Goal: Information Seeking & Learning: Learn about a topic

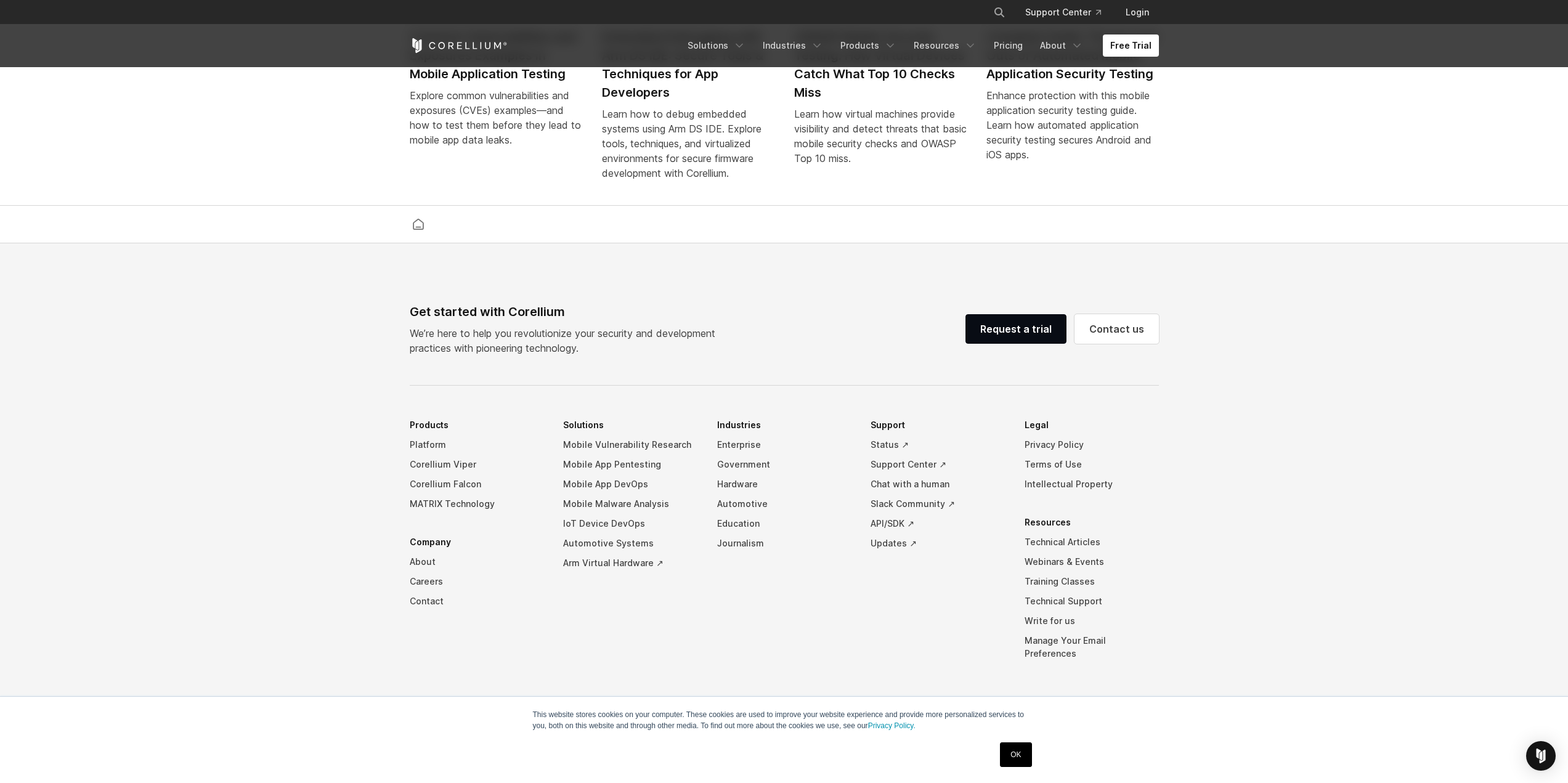
scroll to position [2866, 0]
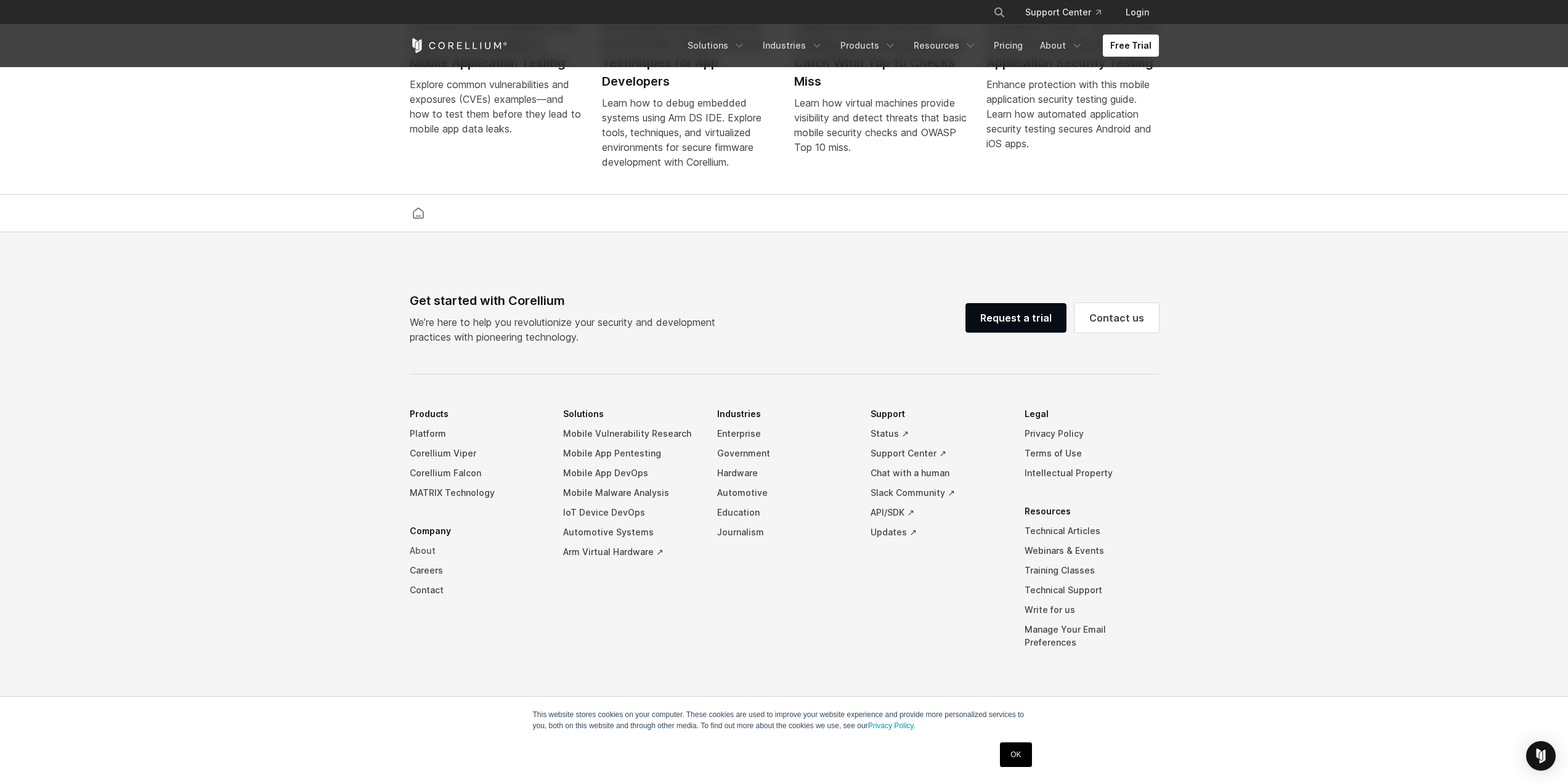
click at [425, 555] on link "About" at bounding box center [477, 551] width 134 height 20
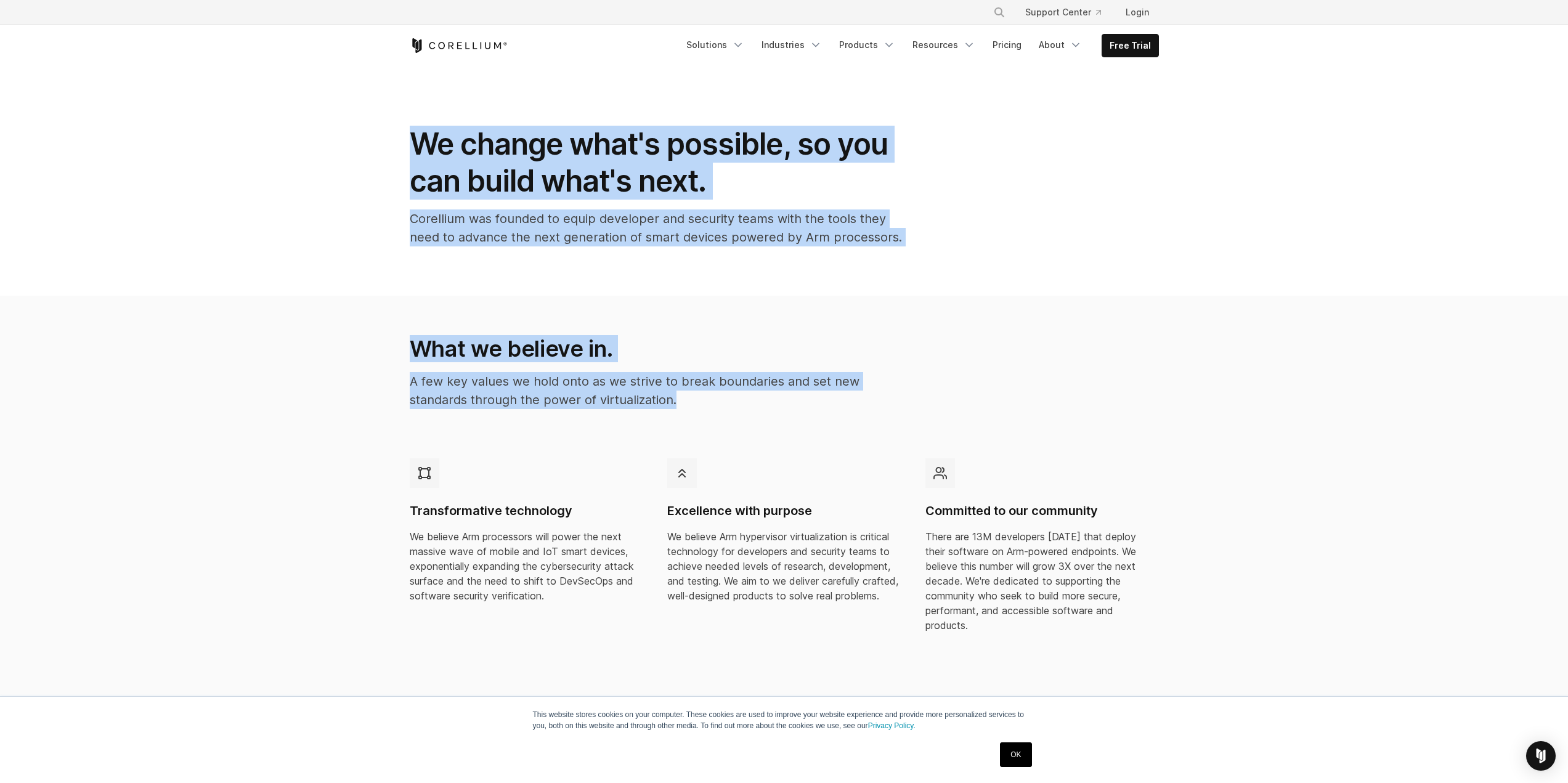
drag, startPoint x: 409, startPoint y: 142, endPoint x: 777, endPoint y: 416, distance: 458.8
click at [777, 416] on div "What we believe in. A few key values we hold onto as we strive to break boundar…" at bounding box center [655, 377] width 516 height 84
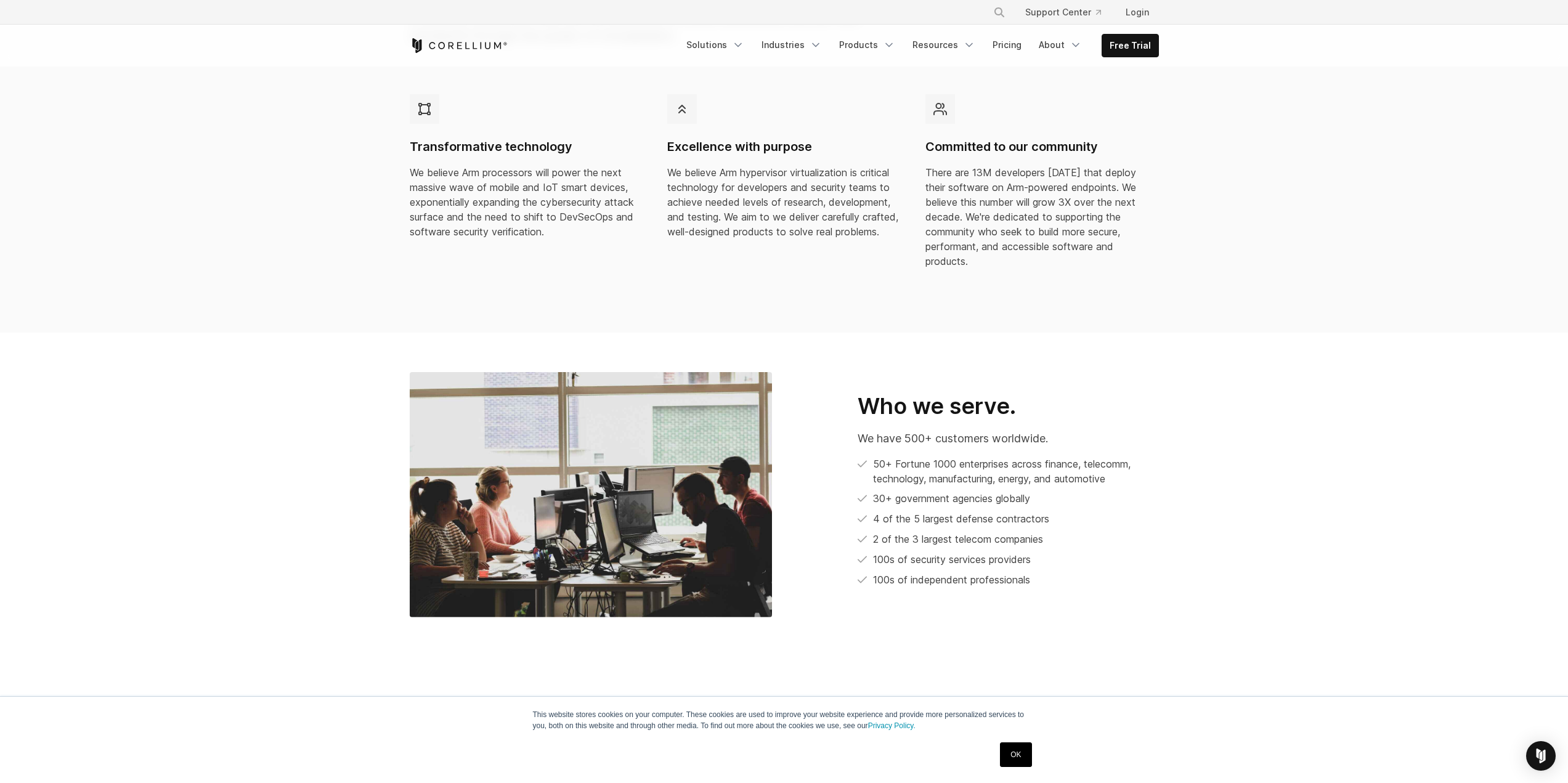
scroll to position [370, 0]
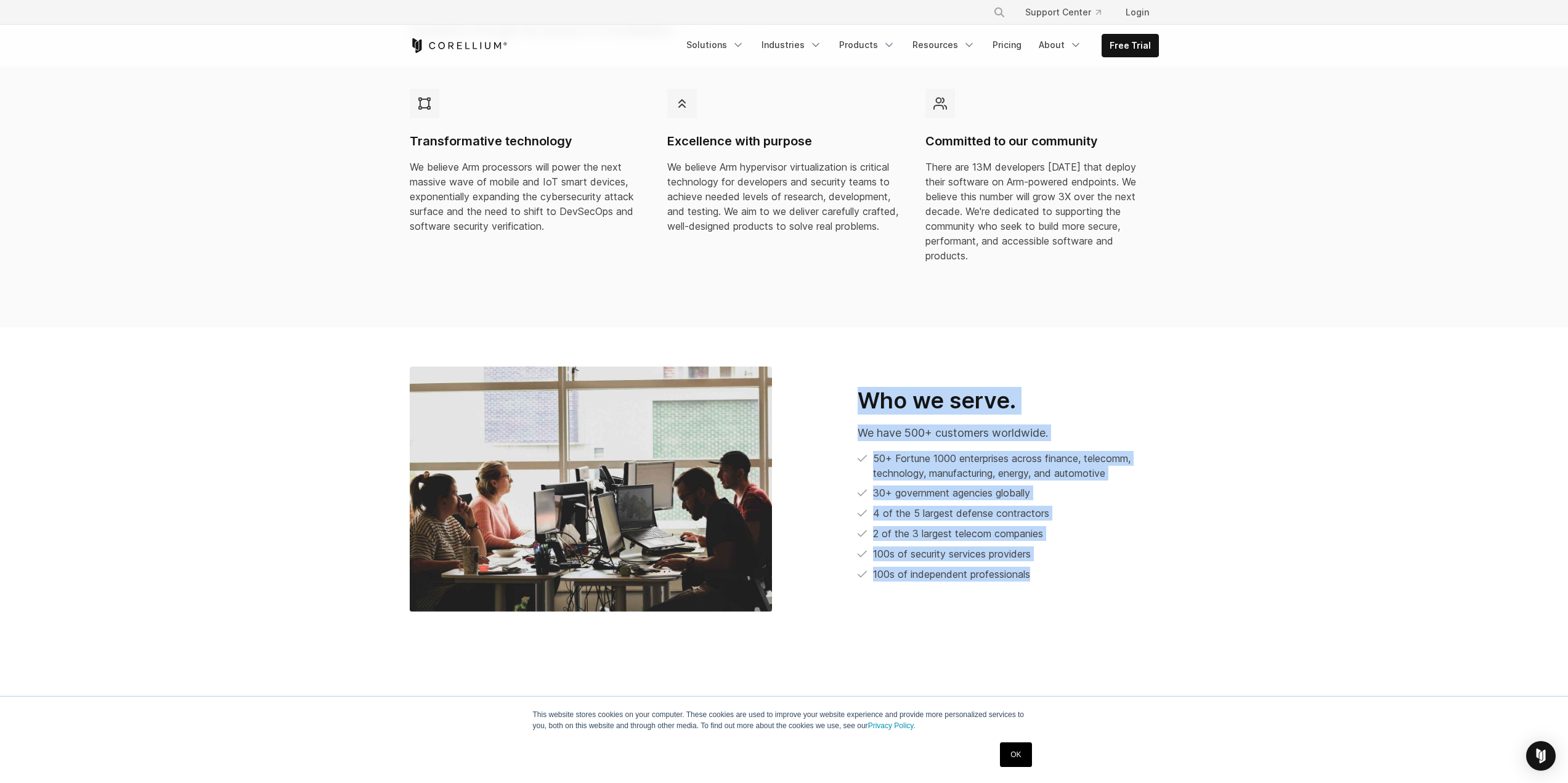
drag, startPoint x: 862, startPoint y: 385, endPoint x: 1048, endPoint y: 571, distance: 263.0
click at [1069, 576] on div "Who we serve. We have 500+ customers worldwide. 50+ Fortune 1000 enterprises ac…" at bounding box center [977, 490] width 387 height 205
click at [994, 567] on li "100s of independent professionals" at bounding box center [1008, 575] width 301 height 15
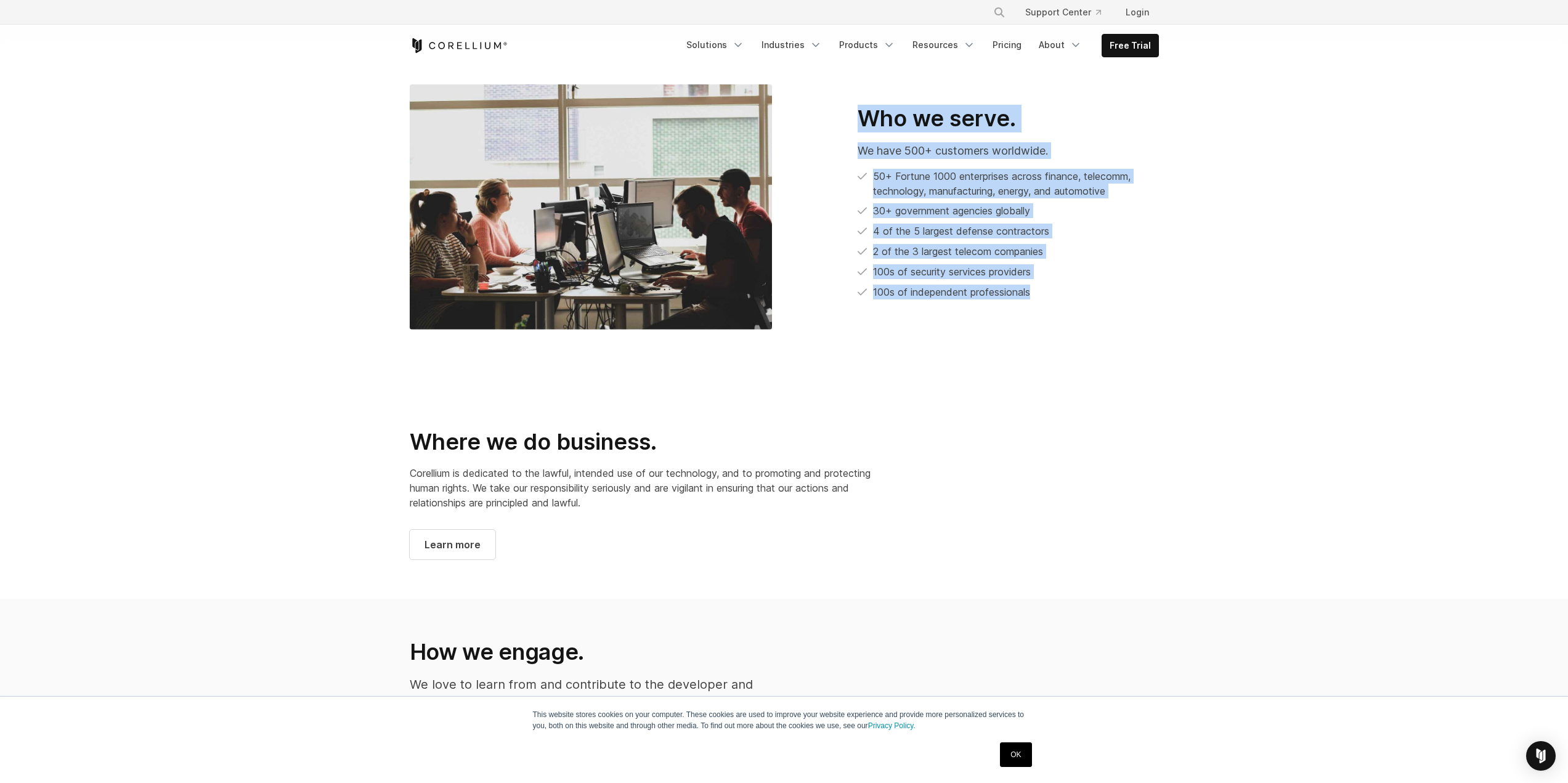
scroll to position [678, 0]
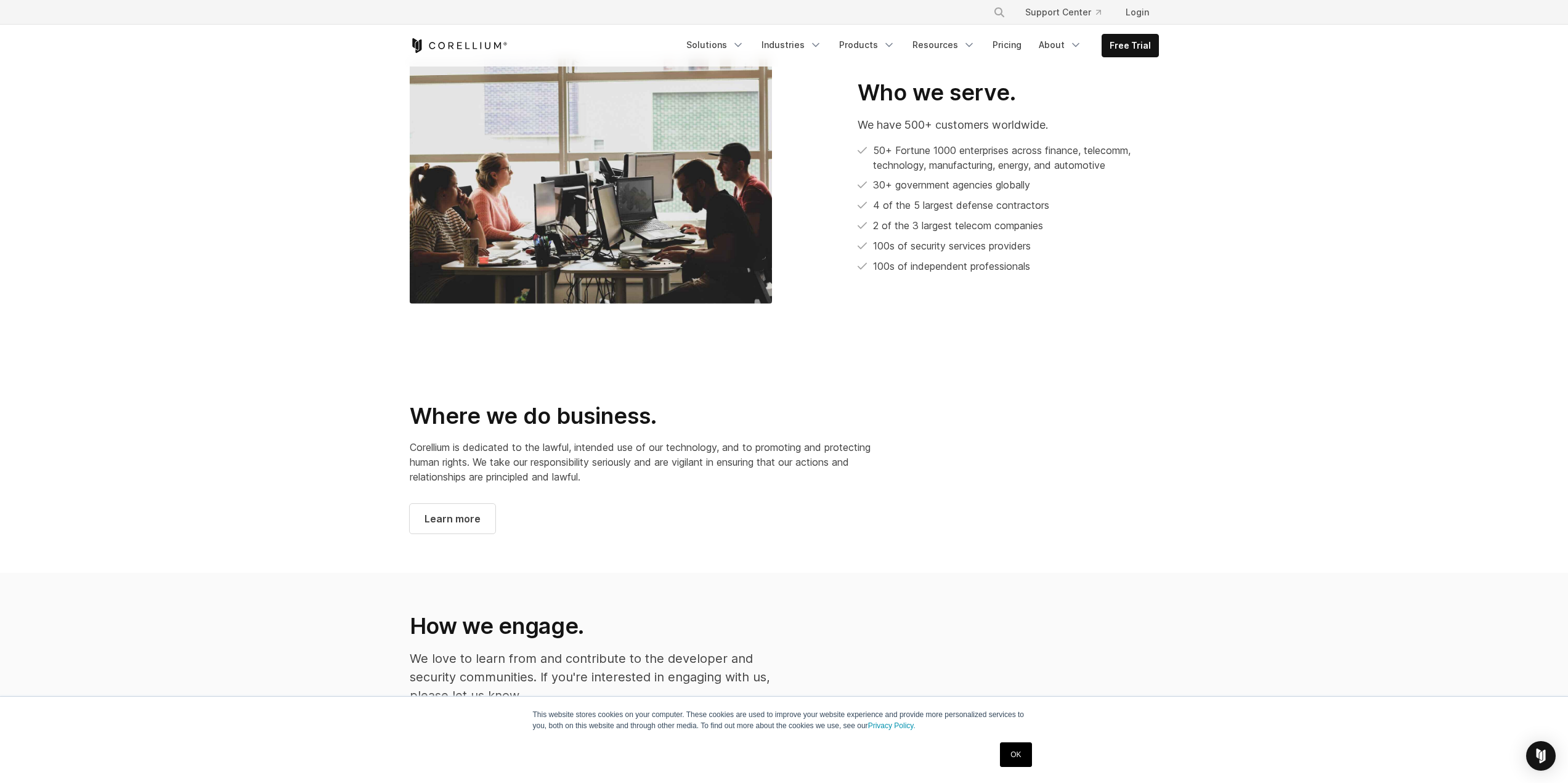
click at [926, 364] on section "Where we do business. Corellium is dedicated to the lawful, intended use of our…" at bounding box center [784, 459] width 1568 height 230
drag, startPoint x: 605, startPoint y: 477, endPoint x: 347, endPoint y: 368, distance: 280.1
click at [347, 368] on section "Where we do business. Corellium is dedicated to the lawful, intended use of our…" at bounding box center [784, 459] width 1568 height 230
click at [443, 402] on h2 "Where we do business." at bounding box center [656, 416] width 493 height 28
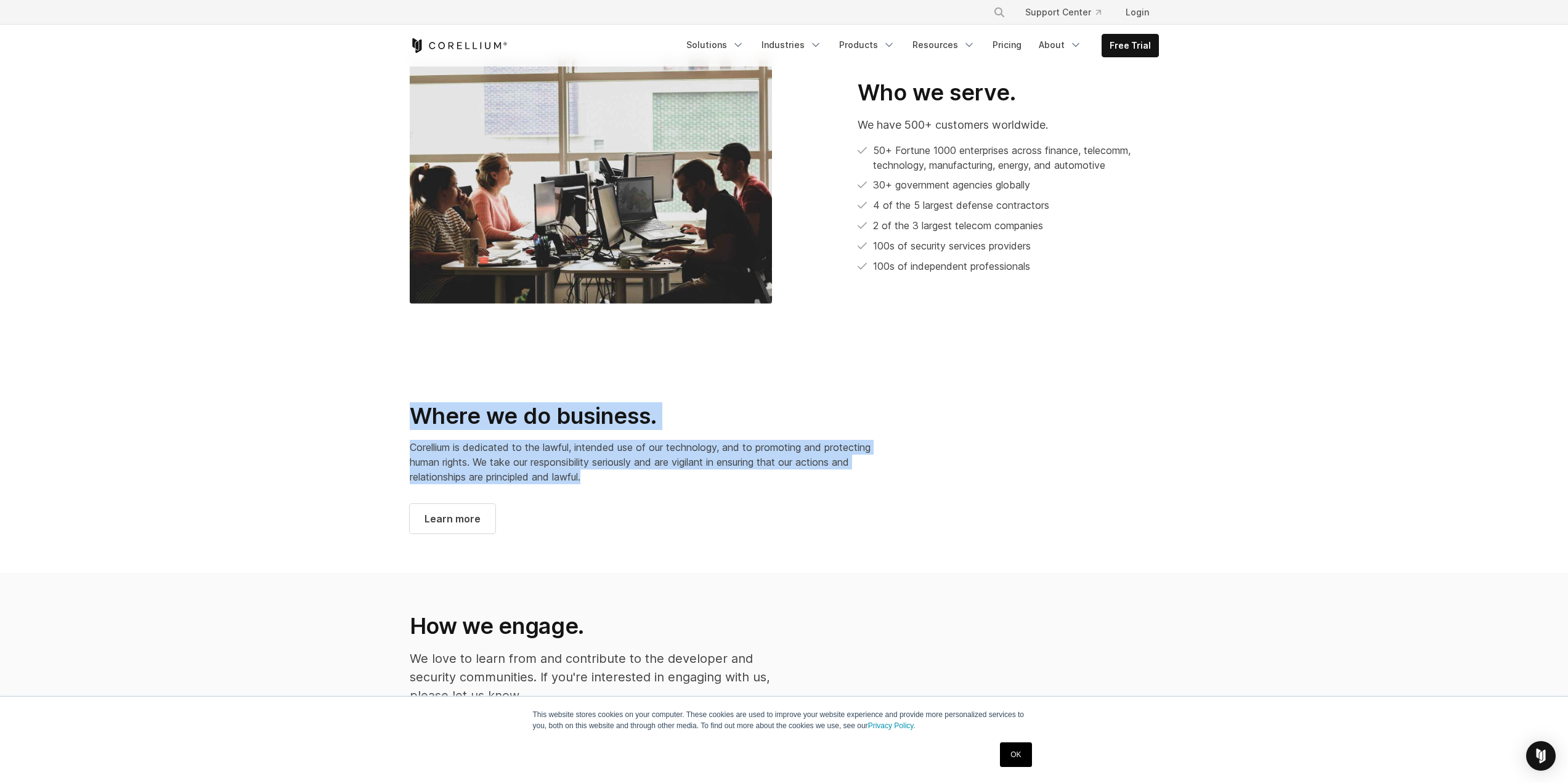
drag, startPoint x: 405, startPoint y: 395, endPoint x: 638, endPoint y: 463, distance: 242.7
click at [638, 463] on div "Where we do business. Corellium is dedicated to the lawful, intended use of our…" at bounding box center [656, 468] width 517 height 131
click at [638, 463] on p "Corellium is dedicated to the lawful, intended use of our technology, and to pr…" at bounding box center [656, 462] width 493 height 44
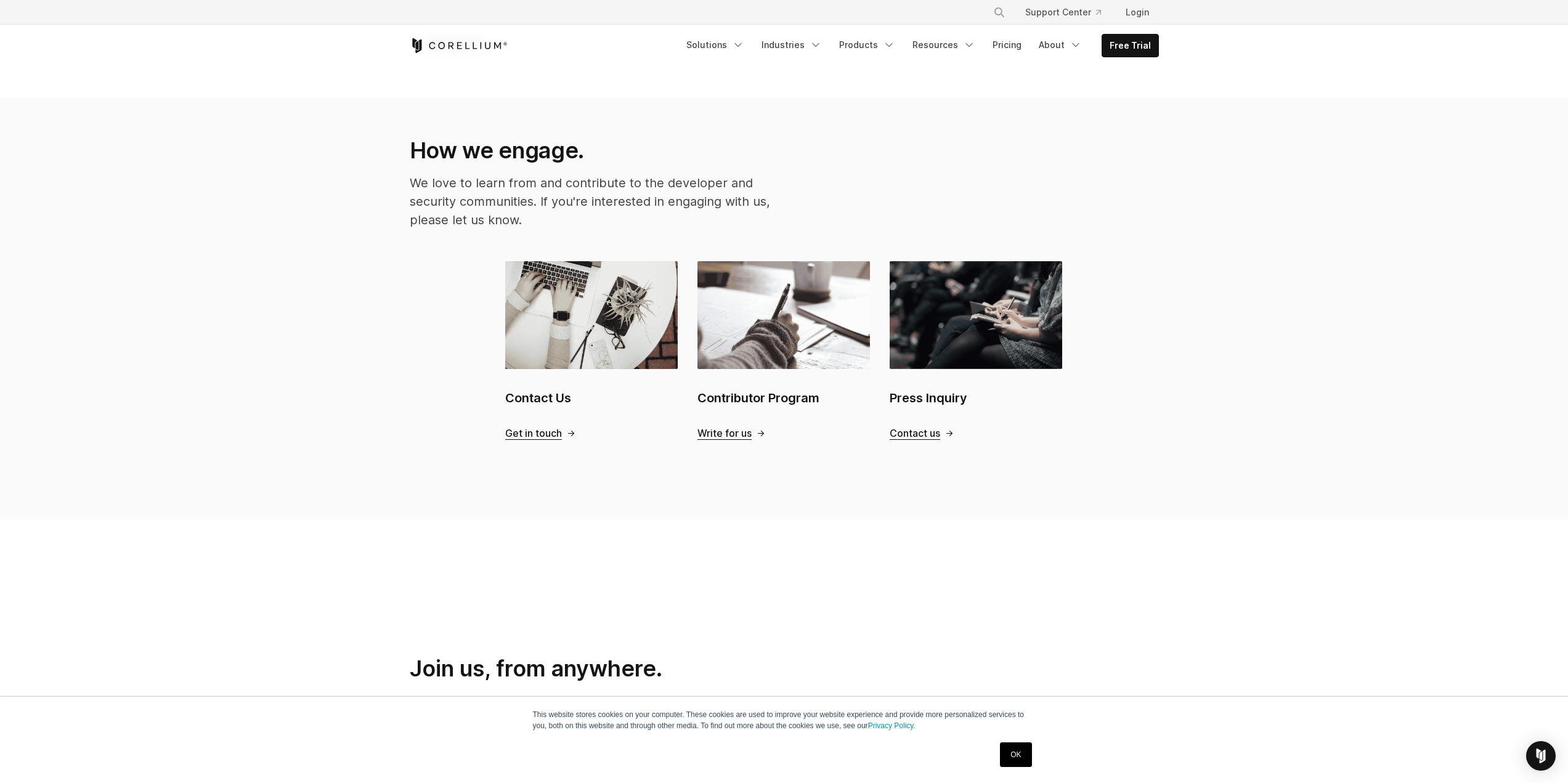
scroll to position [1356, 0]
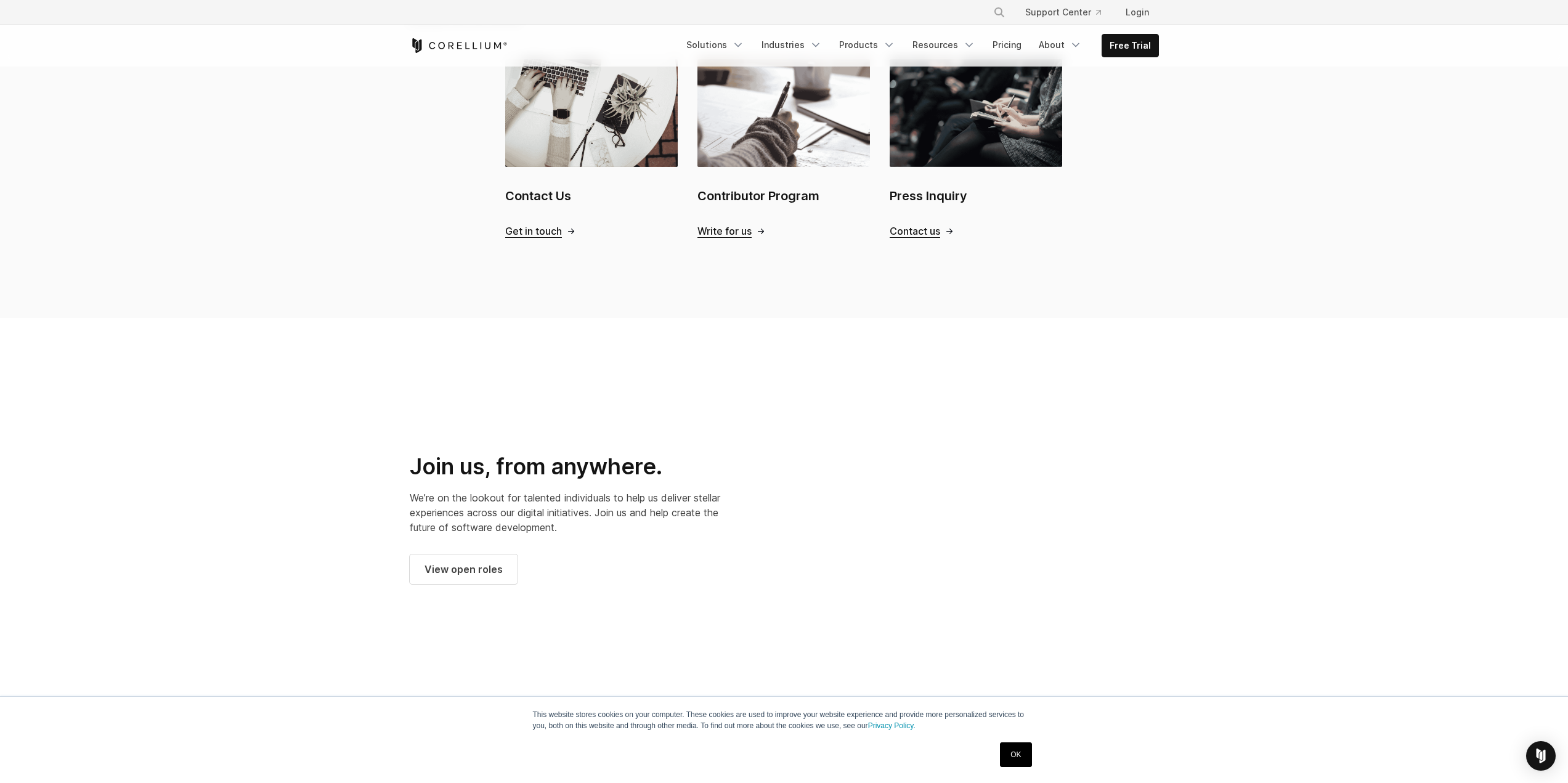
click at [858, 482] on div at bounding box center [977, 518] width 362 height 362
click at [923, 374] on div at bounding box center [977, 518] width 362 height 362
click at [1159, 477] on div at bounding box center [977, 518] width 362 height 362
click at [1159, 478] on div at bounding box center [977, 518] width 362 height 362
click at [1159, 483] on div at bounding box center [977, 518] width 362 height 362
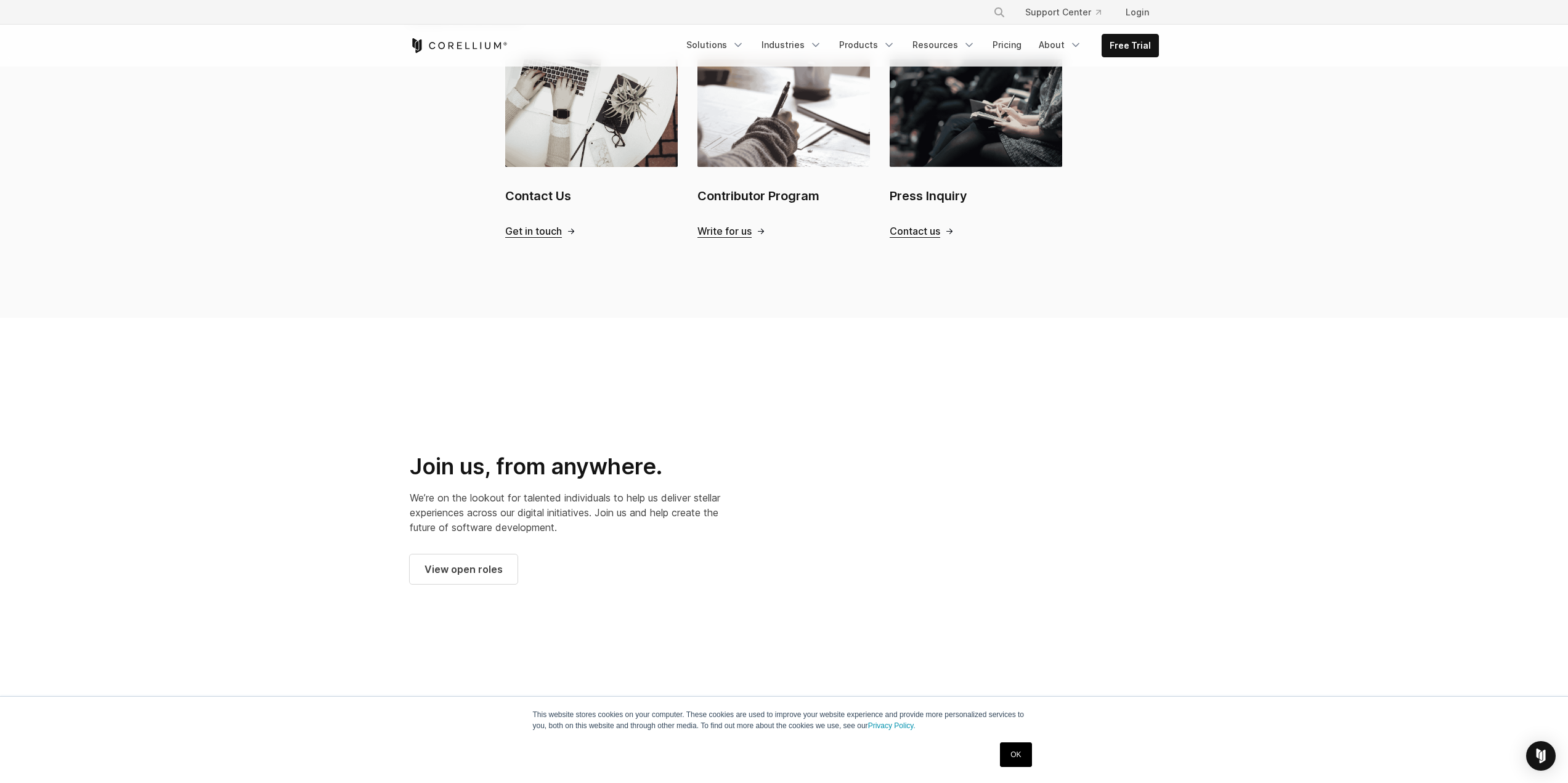
click at [1159, 464] on div at bounding box center [977, 518] width 362 height 362
click at [1159, 459] on div at bounding box center [977, 518] width 362 height 362
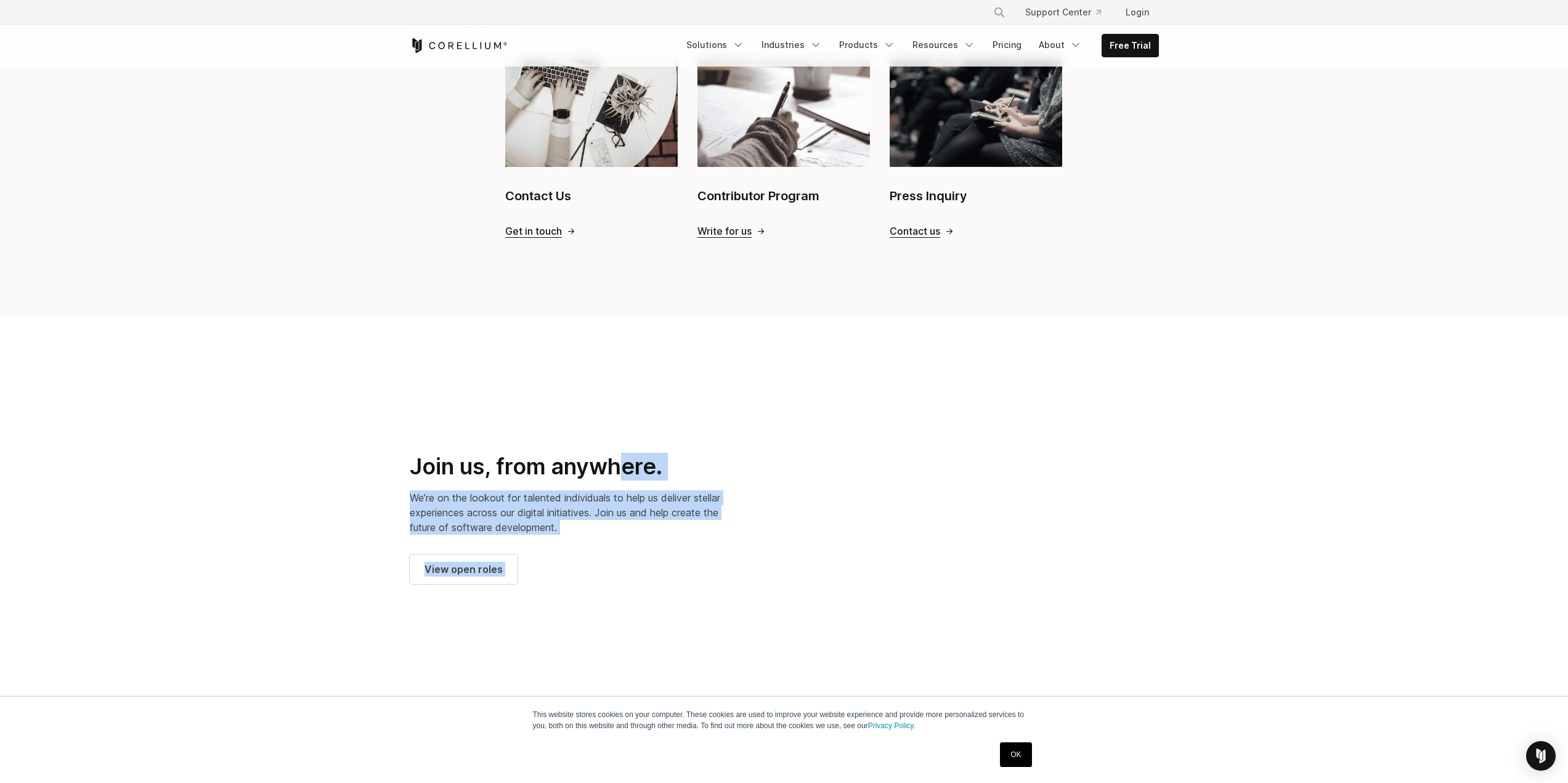
drag, startPoint x: 1205, startPoint y: 463, endPoint x: 621, endPoint y: 440, distance: 584.5
click at [608, 440] on section "Join us, from anywhere. We’re on the lookout for talented individuals to help u…" at bounding box center [784, 524] width 1568 height 412
click at [993, 453] on div at bounding box center [977, 518] width 362 height 362
click at [636, 496] on p "We’re on the lookout for talented individuals to help us deliver stellar experi…" at bounding box center [567, 512] width 316 height 44
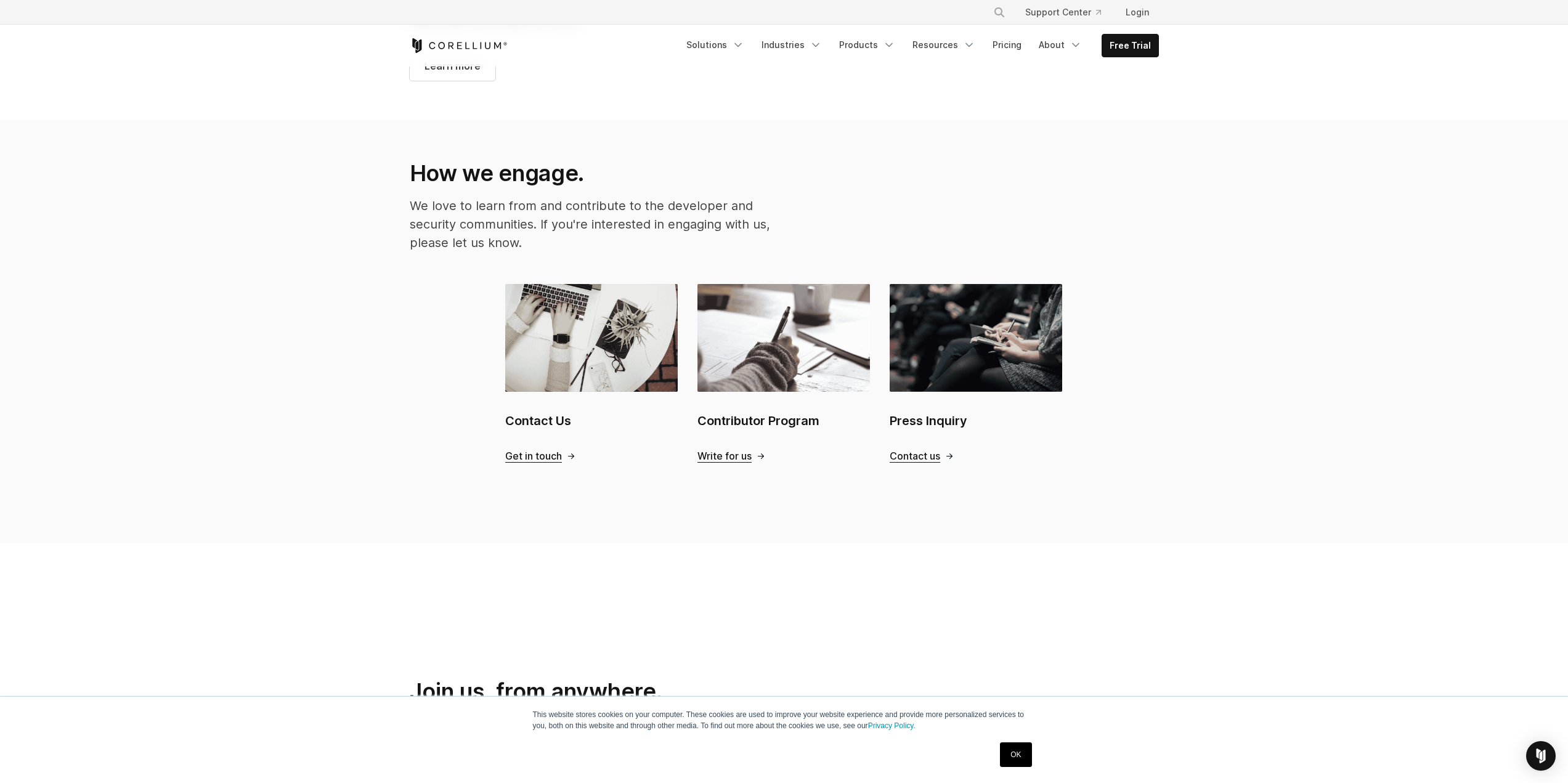
scroll to position [1002, 0]
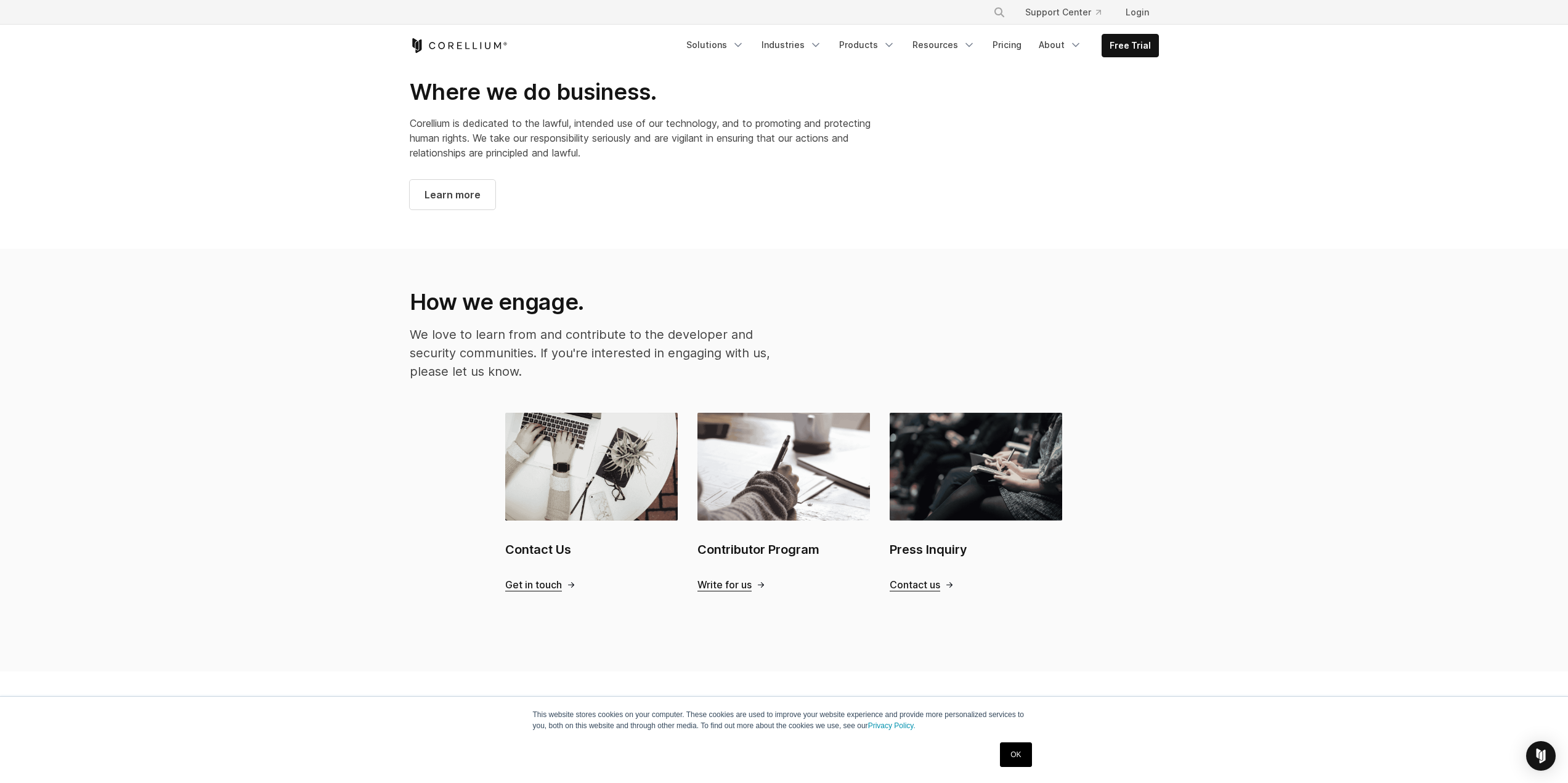
click at [354, 613] on section "How we engage. We love to learn from and contribute to the developer and securi…" at bounding box center [784, 459] width 1568 height 422
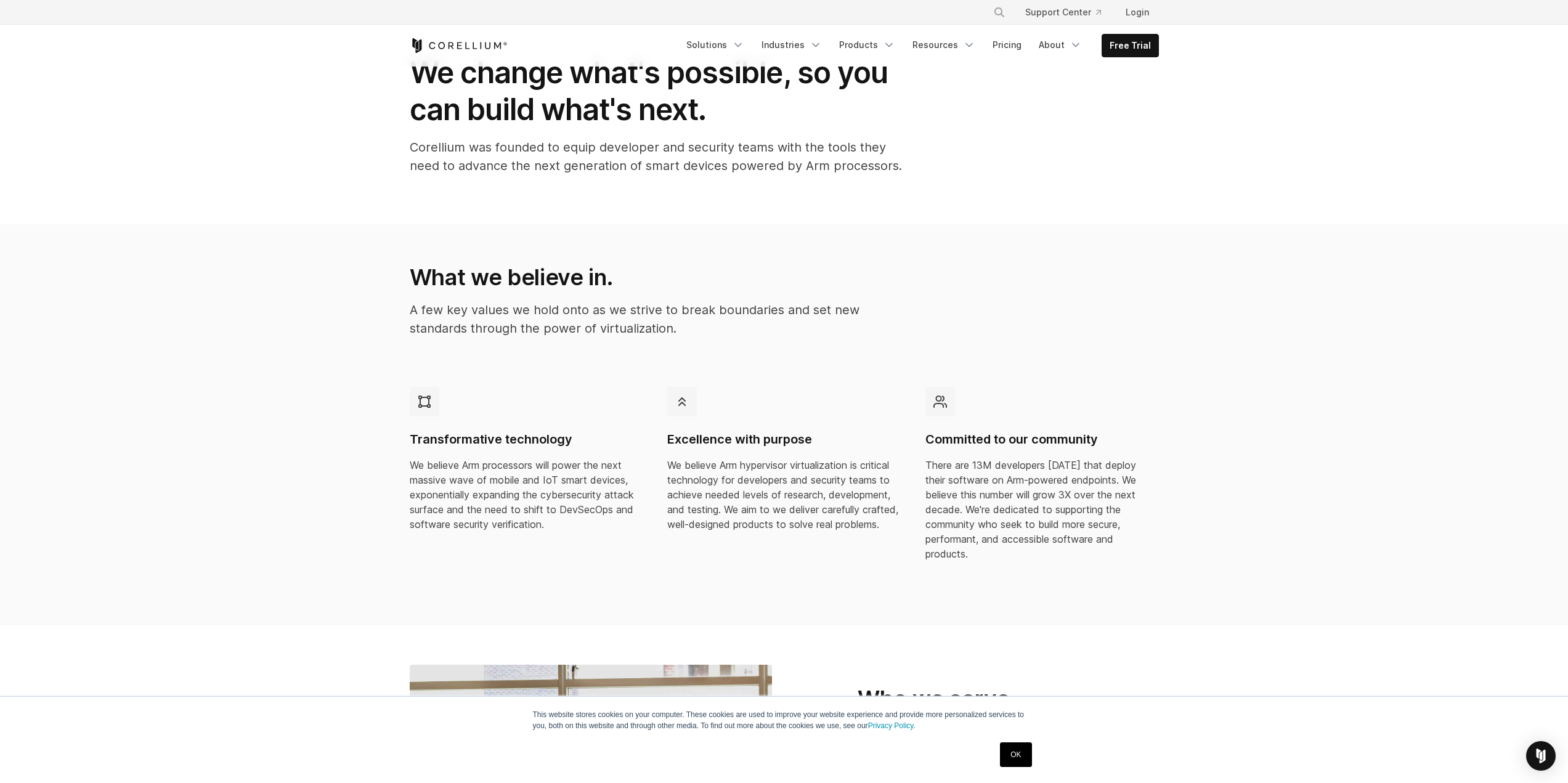
scroll to position [0, 0]
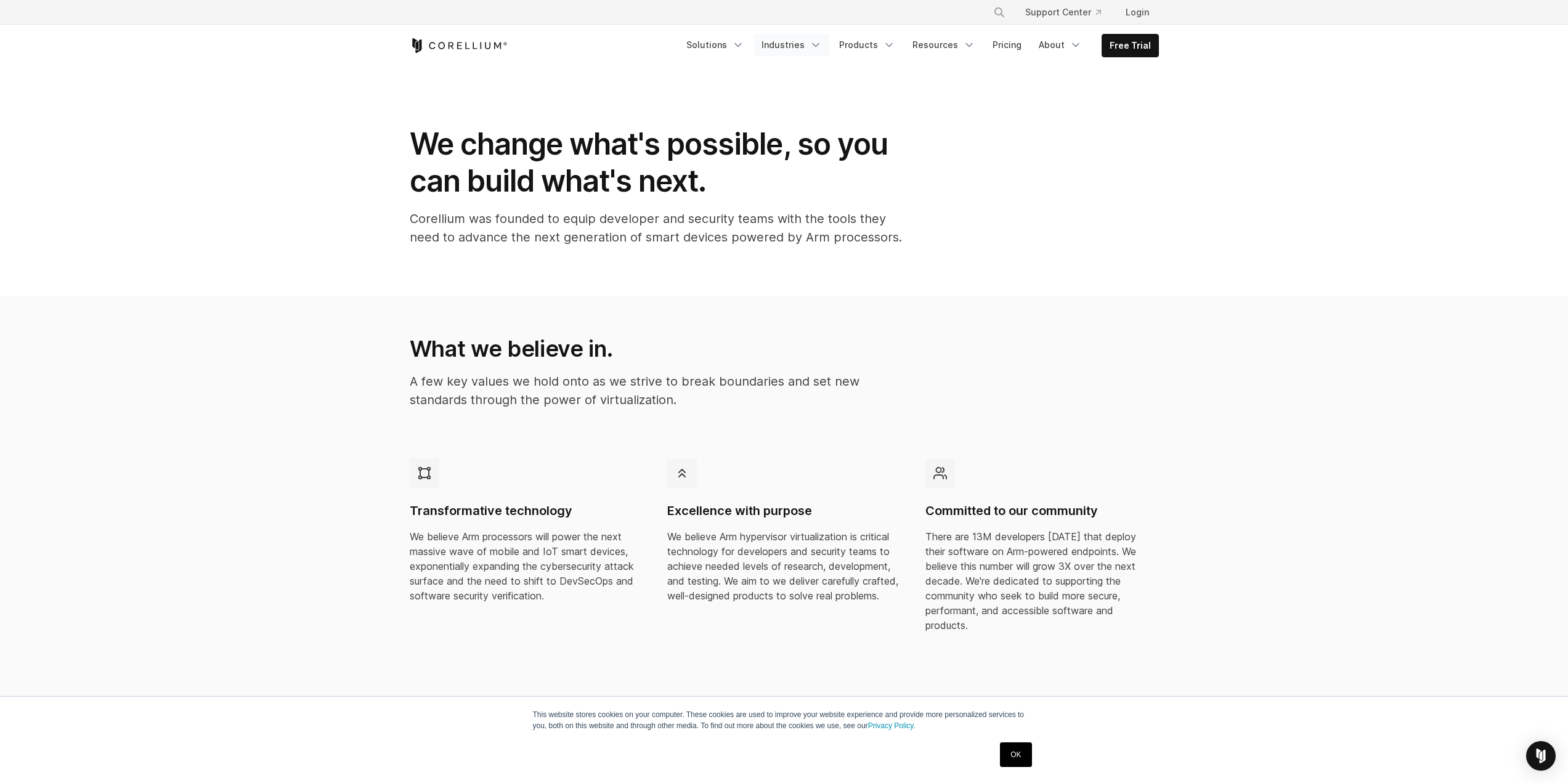
click at [822, 43] on icon "Navigation Menu" at bounding box center [816, 45] width 12 height 12
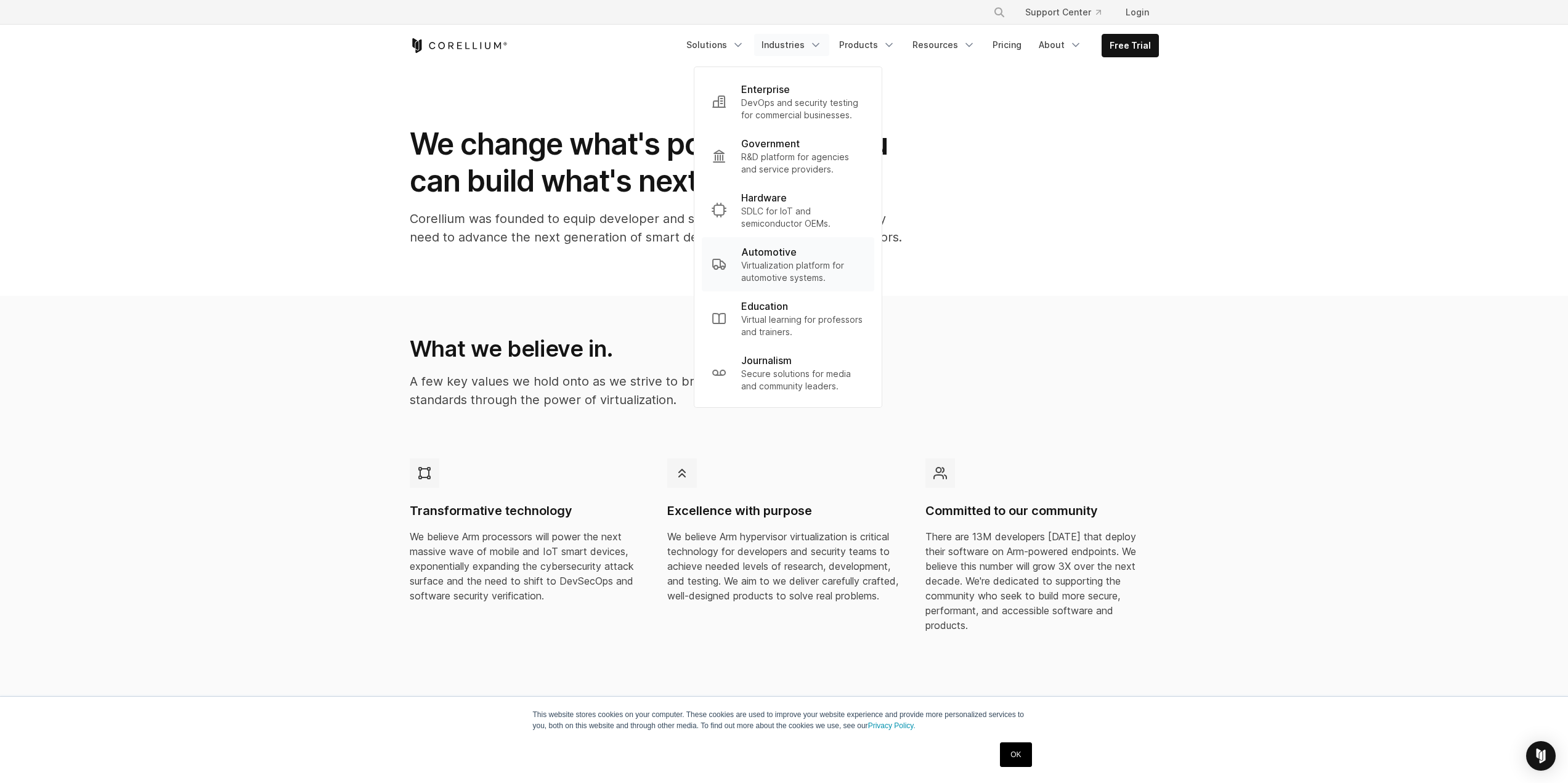
click at [818, 279] on p "Virtualization platform for automotive systems." at bounding box center [803, 272] width 124 height 25
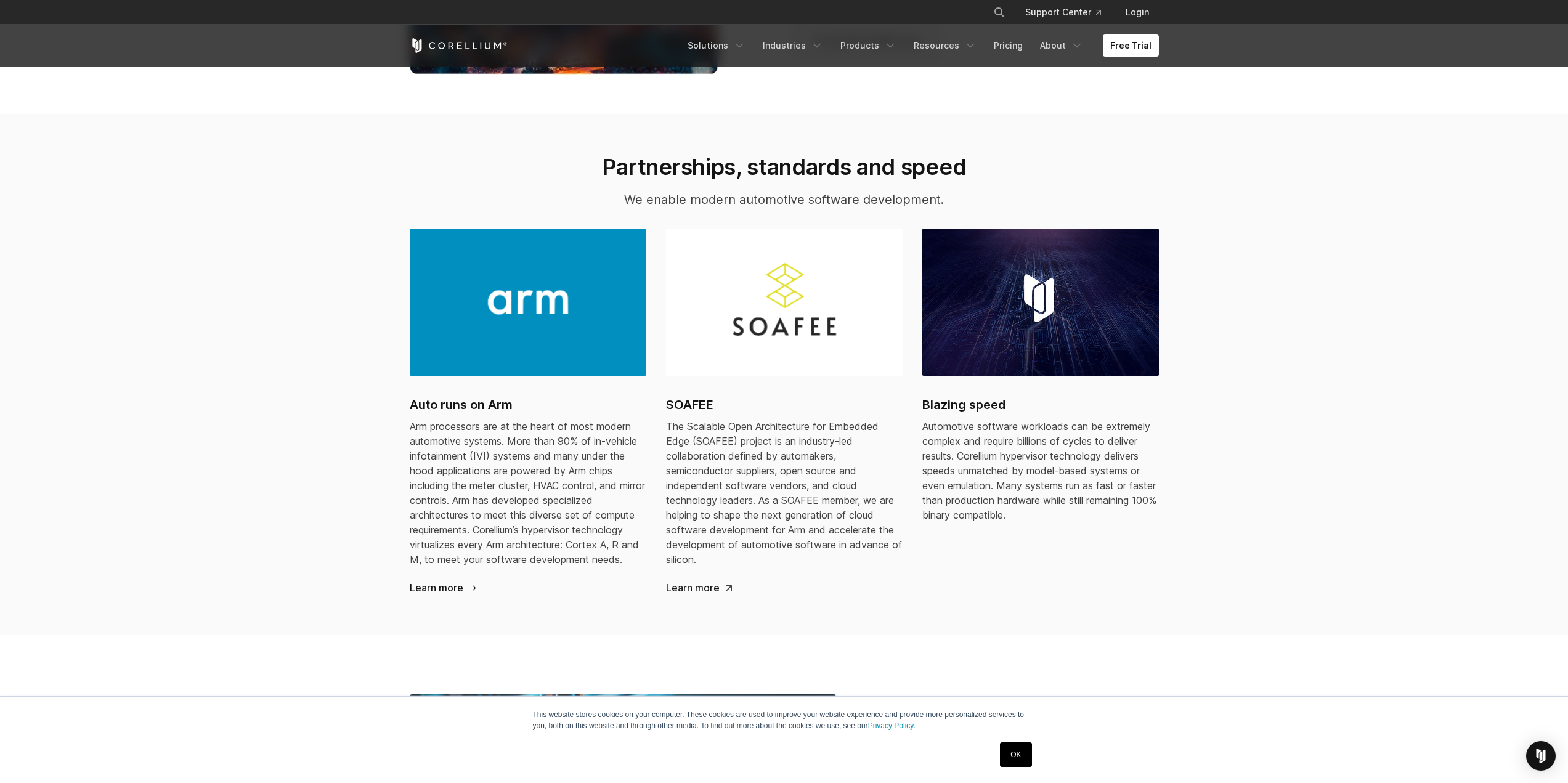
scroll to position [1296, 0]
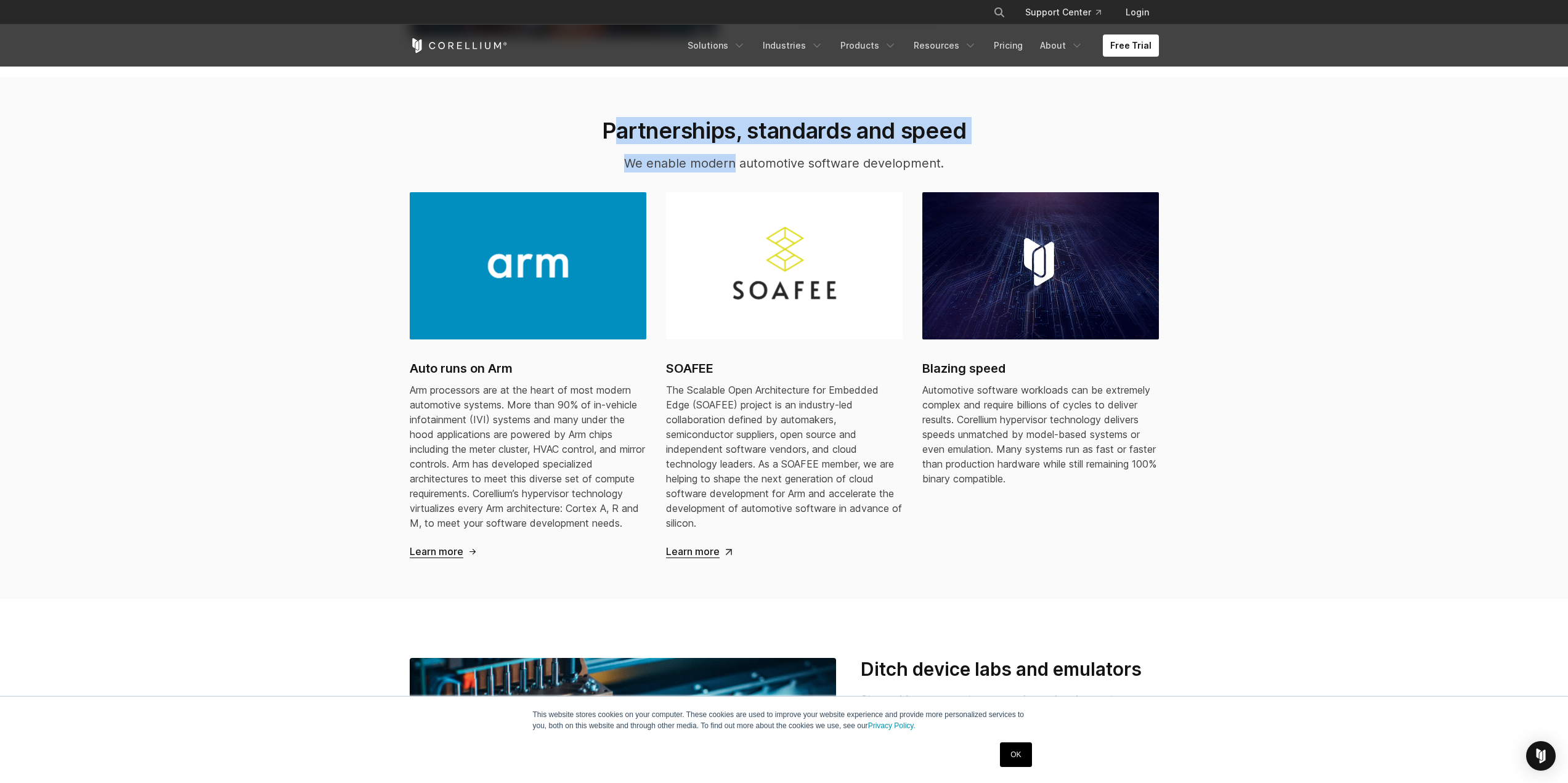
drag, startPoint x: 611, startPoint y: 127, endPoint x: 734, endPoint y: 145, distance: 124.3
click at [734, 145] on div "Partnerships, standards and speed We enable modern automotive software developm…" at bounding box center [784, 150] width 645 height 66
click at [626, 145] on div "Partnerships, standards and speed We enable modern automotive software developm…" at bounding box center [784, 150] width 645 height 66
drag, startPoint x: 605, startPoint y: 136, endPoint x: 605, endPoint y: 127, distance: 9.0
click at [605, 127] on h2 "Partnerships, standards and speed" at bounding box center [784, 130] width 621 height 27
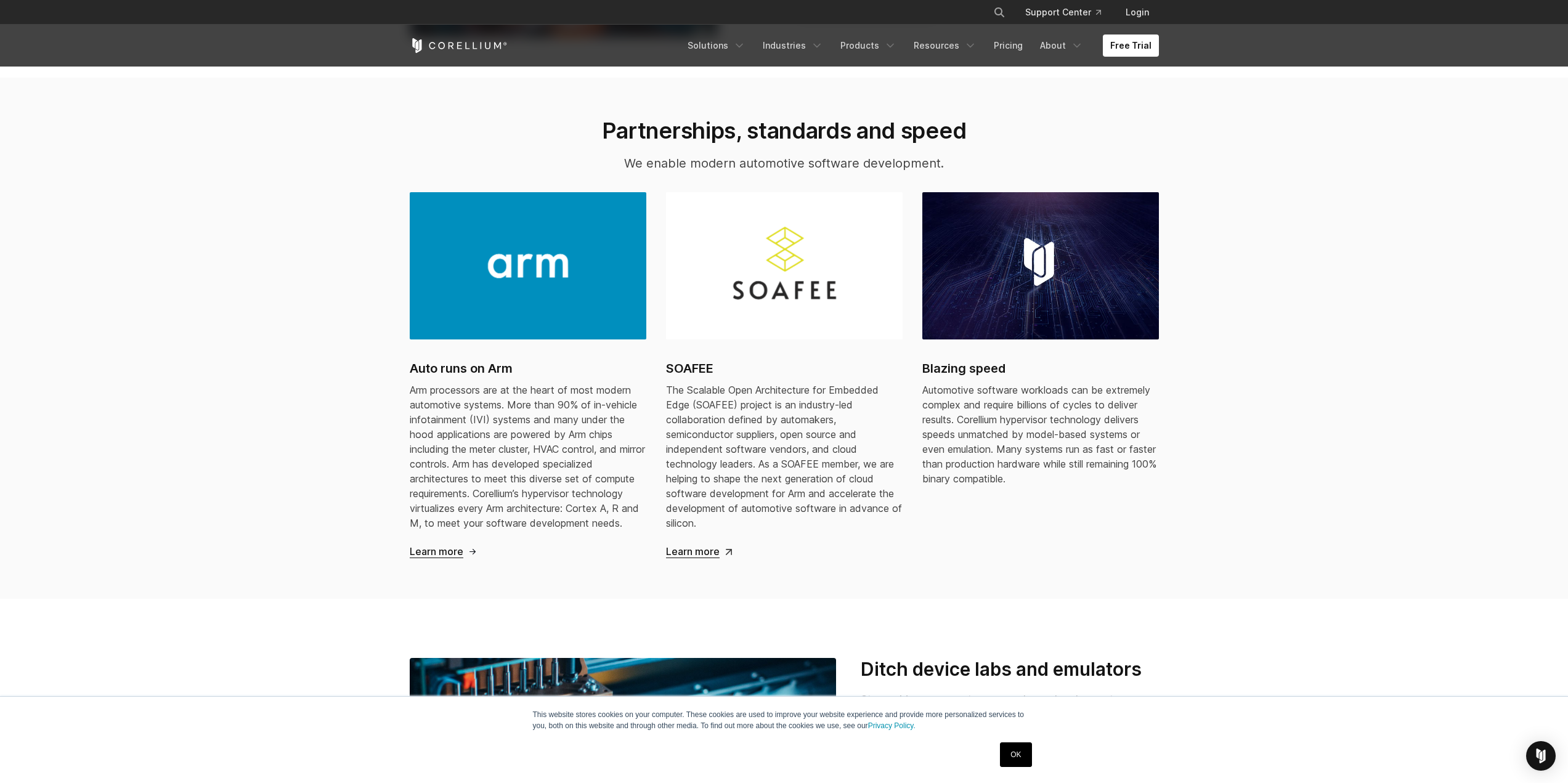
click at [689, 399] on span "The Scalable Open Architecture for Embedded Edge (SOAFEE) project is an industr…" at bounding box center [784, 456] width 236 height 145
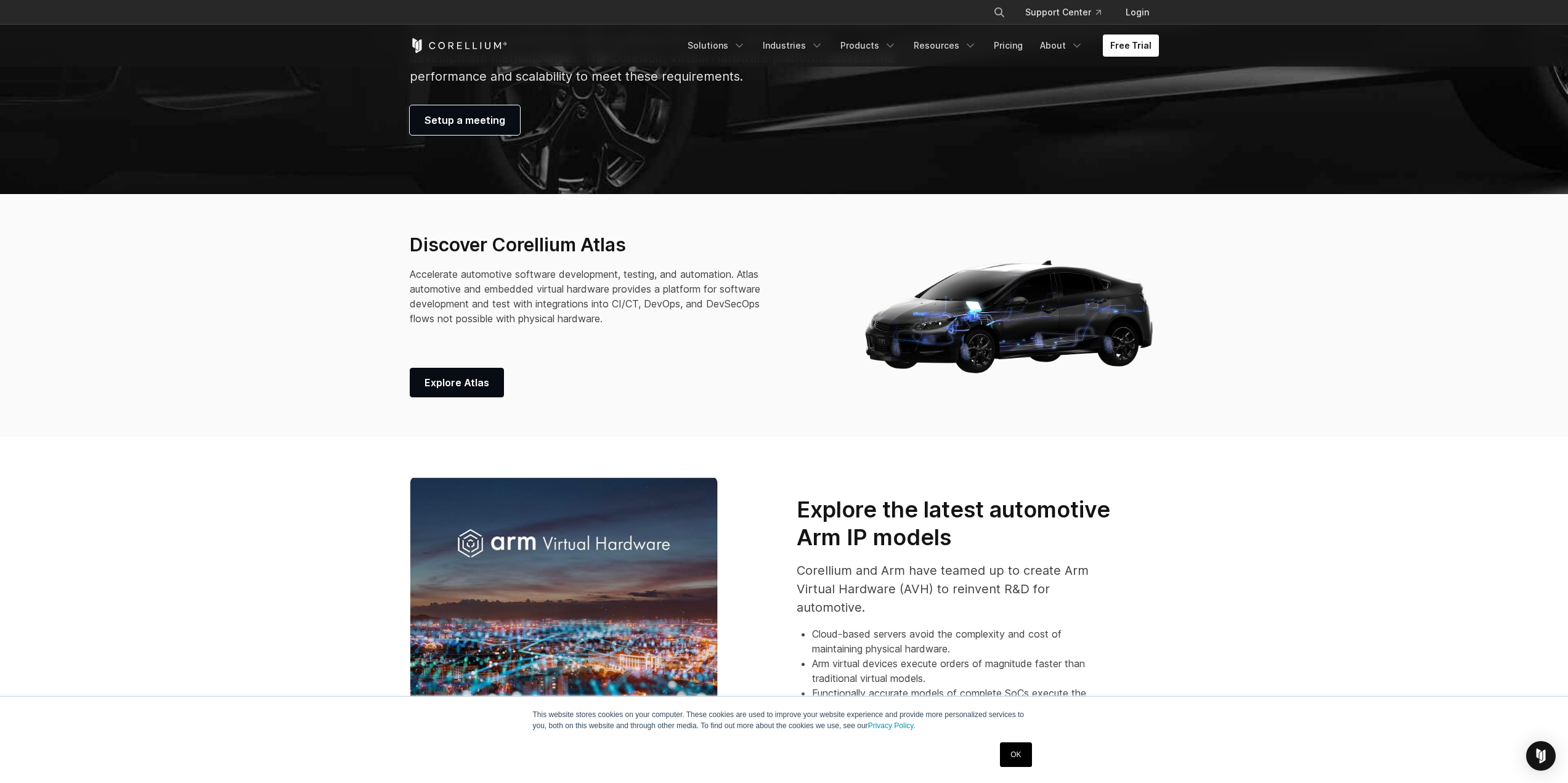
scroll to position [557, 0]
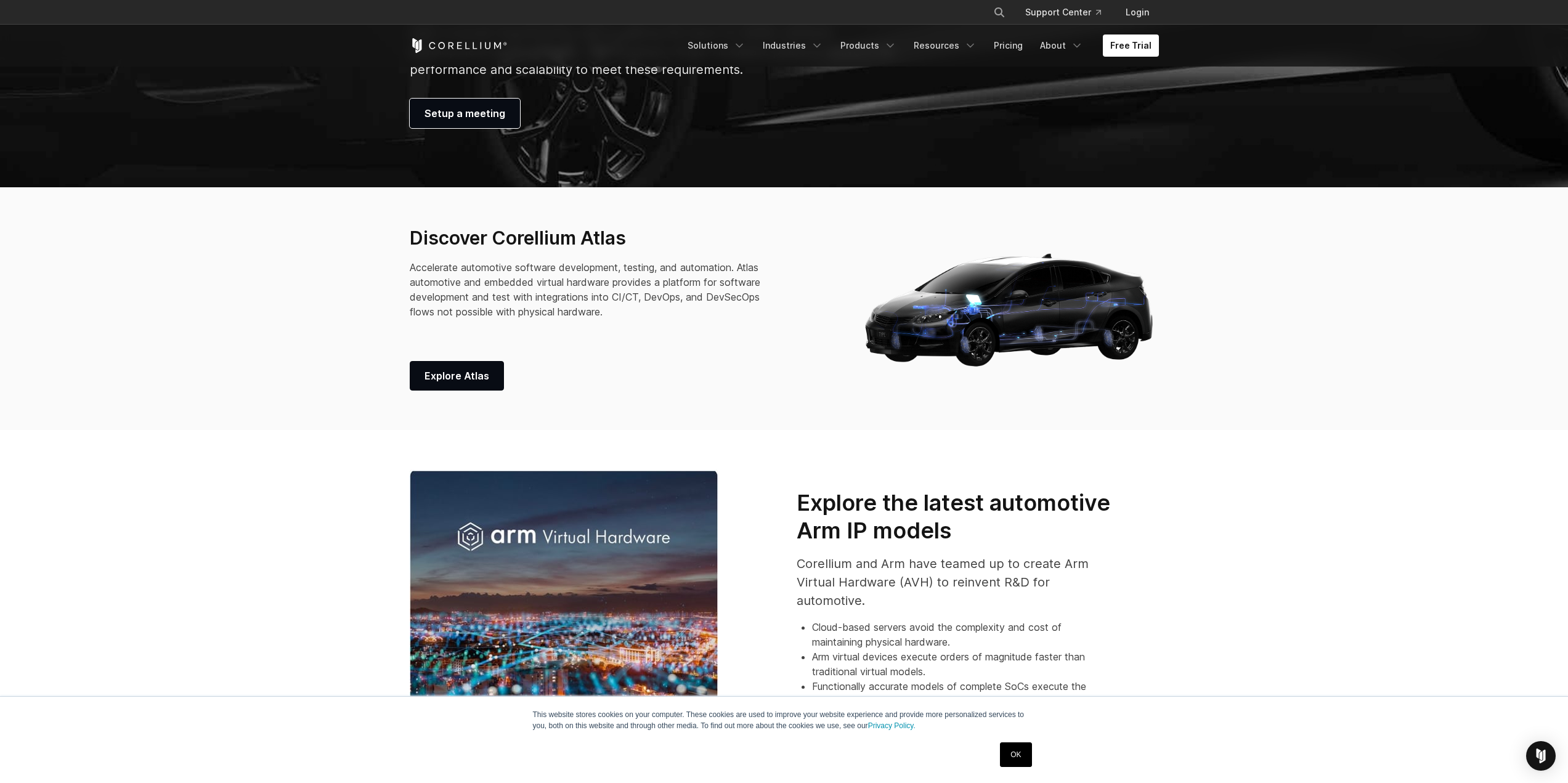
click at [946, 531] on h3 "Explore the latest automotive Arm IP models" at bounding box center [954, 517] width 316 height 56
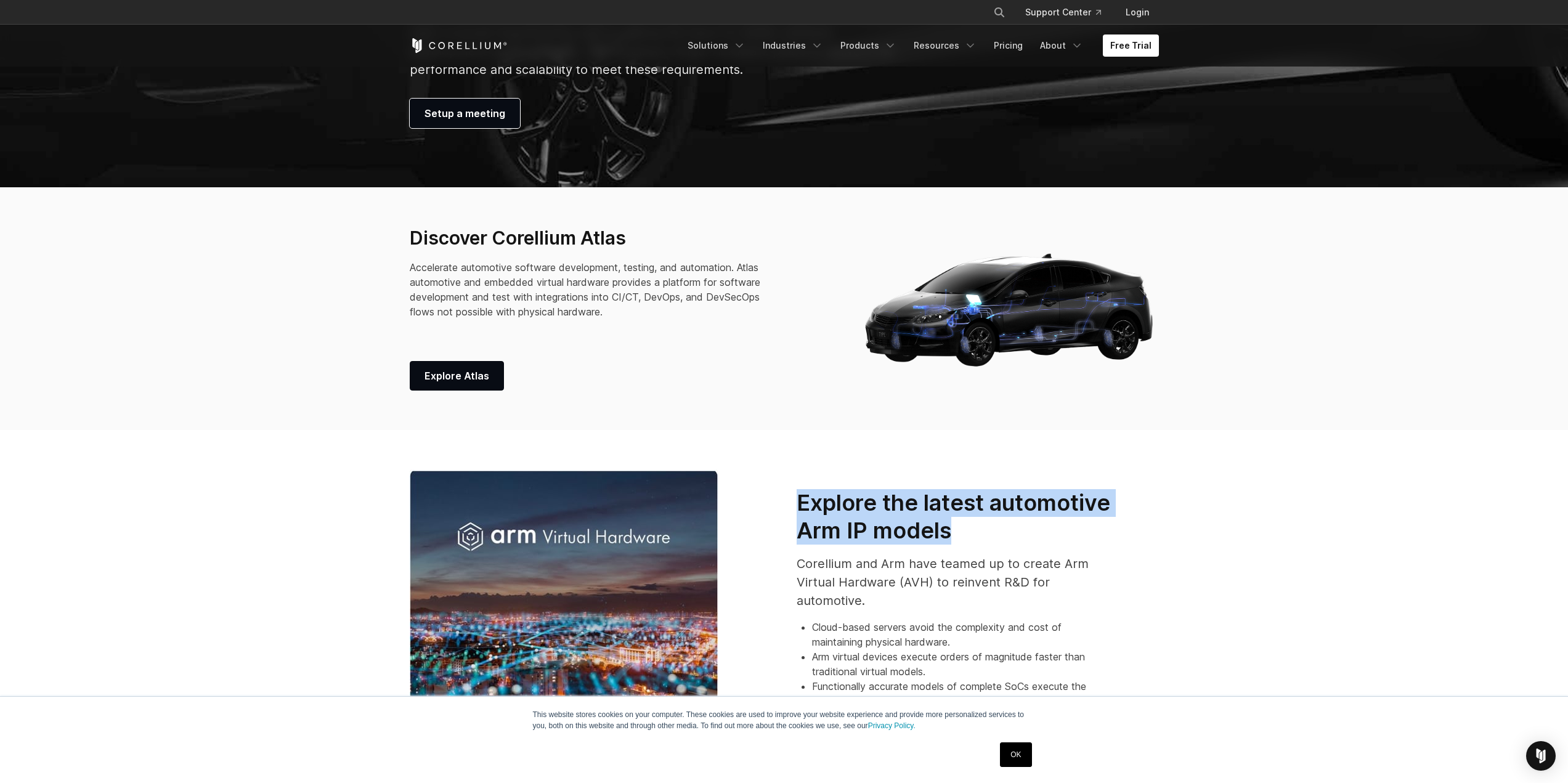
drag, startPoint x: 794, startPoint y: 499, endPoint x: 1009, endPoint y: 536, distance: 218.2
click at [1009, 536] on div "Explore the latest automotive Arm IP models Corellium and Arm have teamed up to…" at bounding box center [977, 624] width 387 height 269
click at [960, 541] on h3 "Explore the latest automotive Arm IP models" at bounding box center [954, 517] width 316 height 56
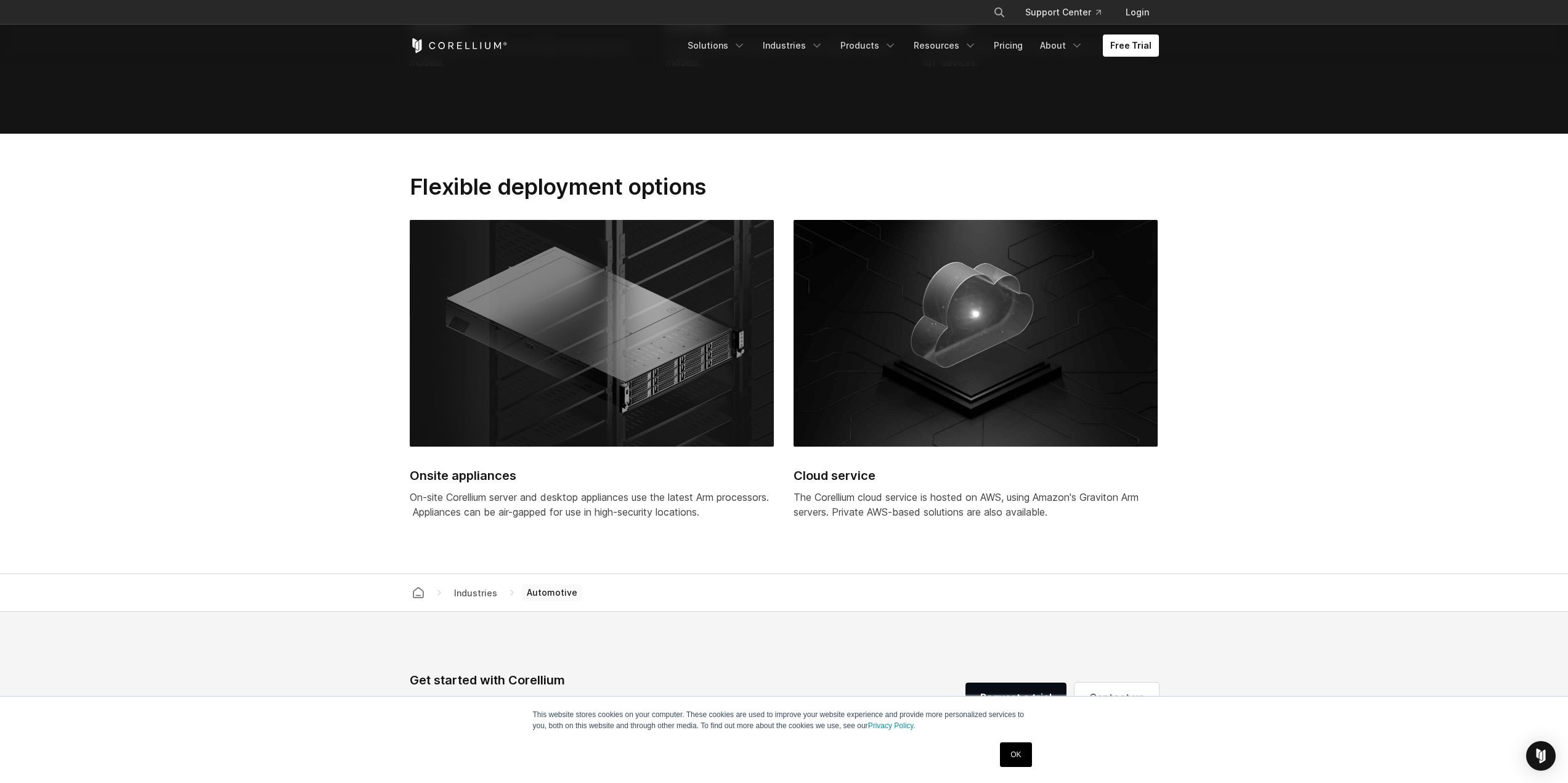
scroll to position [3145, 0]
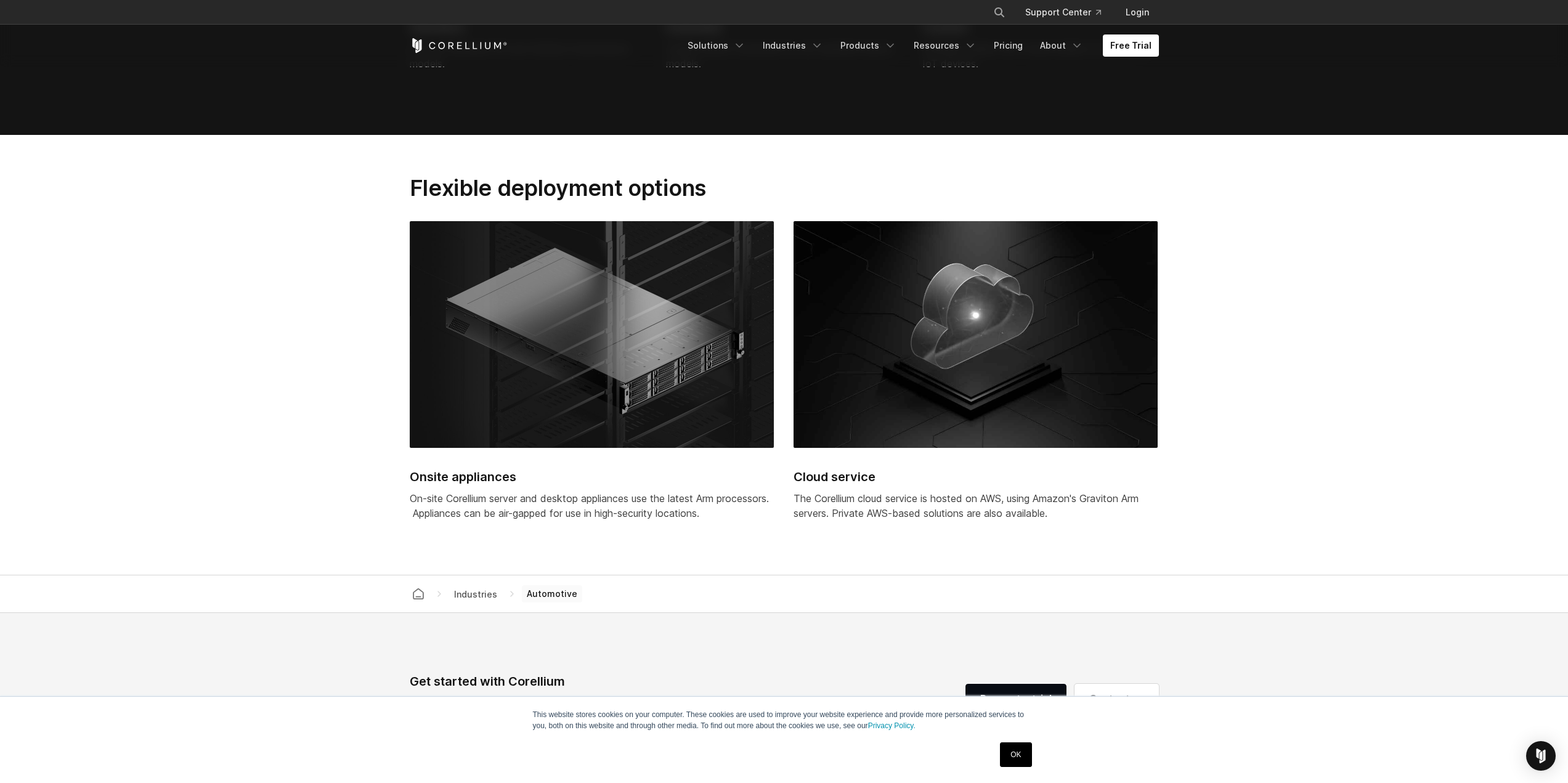
drag, startPoint x: 1079, startPoint y: 512, endPoint x: 480, endPoint y: 463, distance: 601.0
click at [480, 463] on div "Onsite appliances On-site Corellium server and desktop appliances use the lates…" at bounding box center [794, 378] width 767 height 314
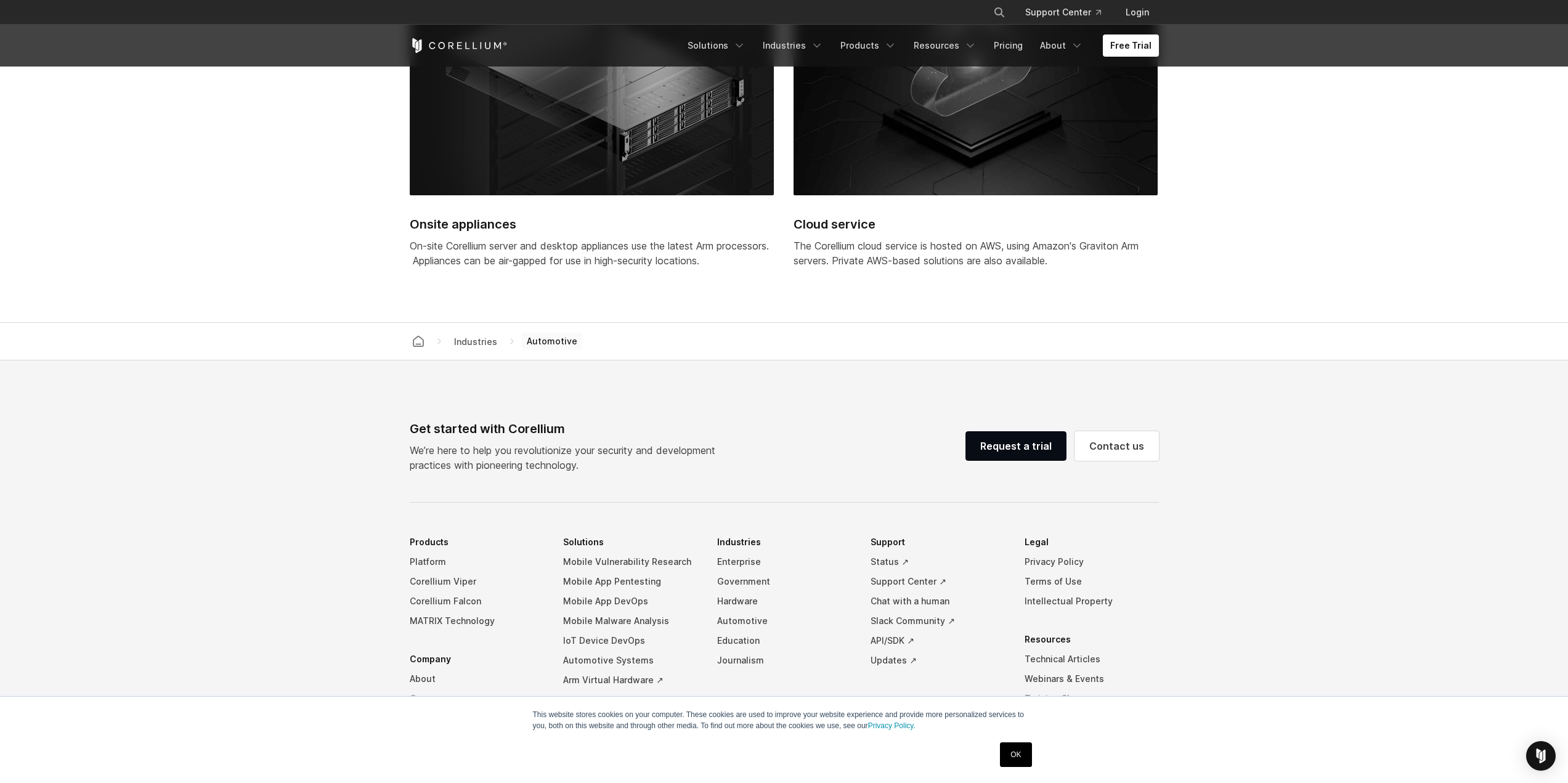
scroll to position [3514, 0]
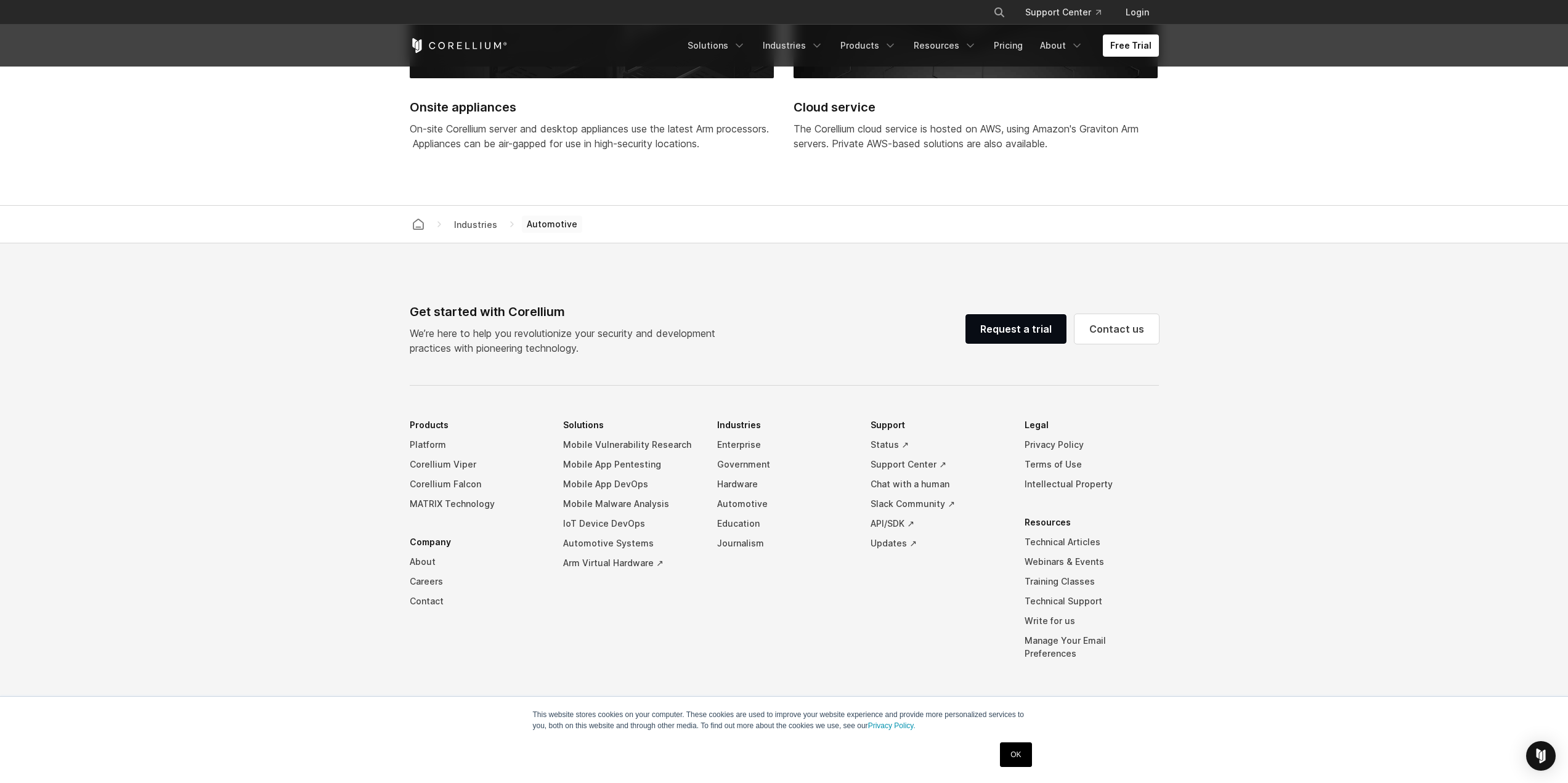
click at [1018, 753] on link "OK" at bounding box center [1015, 755] width 32 height 25
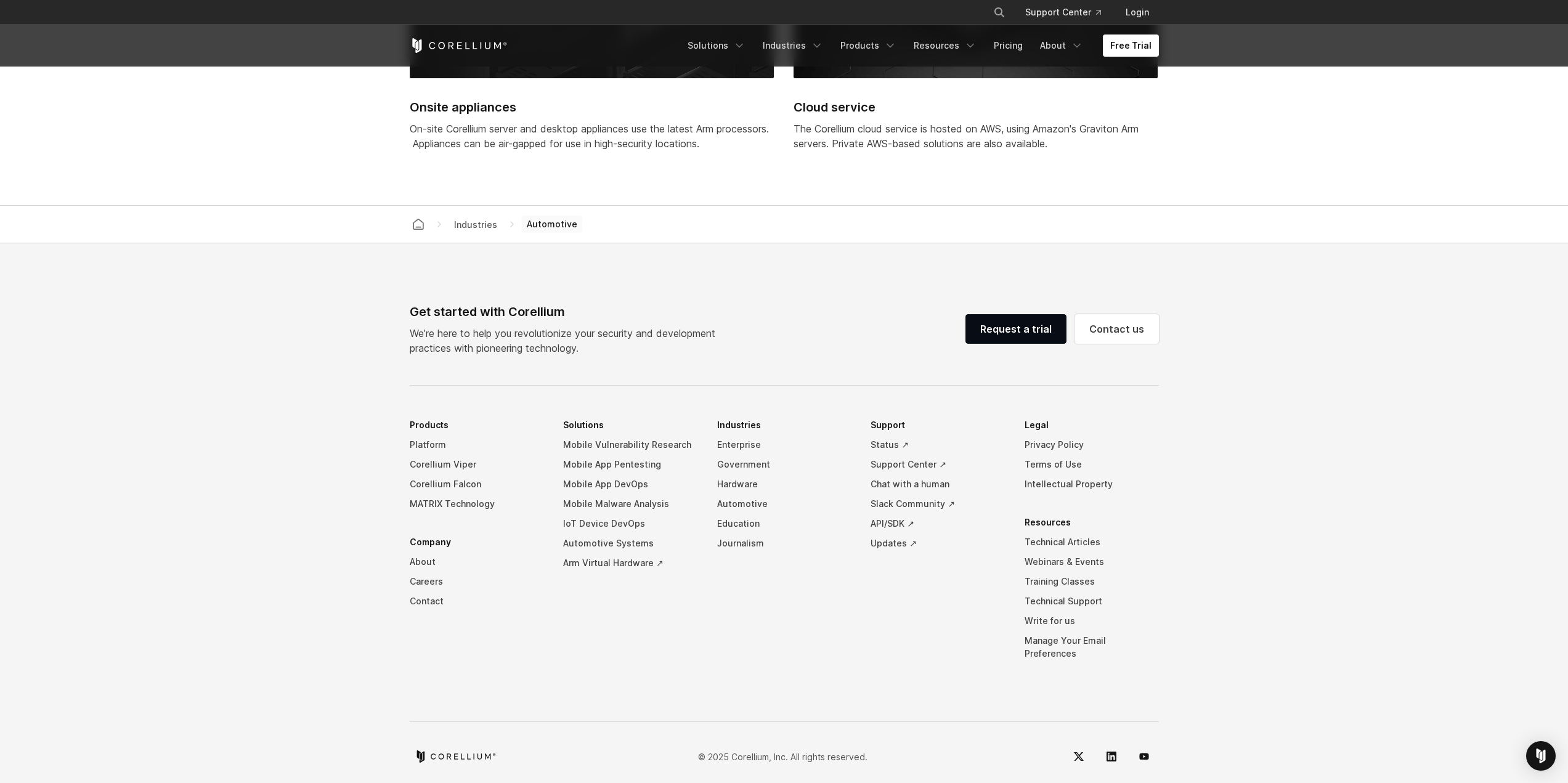
drag, startPoint x: 1230, startPoint y: 655, endPoint x: 328, endPoint y: 160, distance: 1028.9
click at [251, 211] on section "Industries Automotive" at bounding box center [784, 225] width 1568 height 38
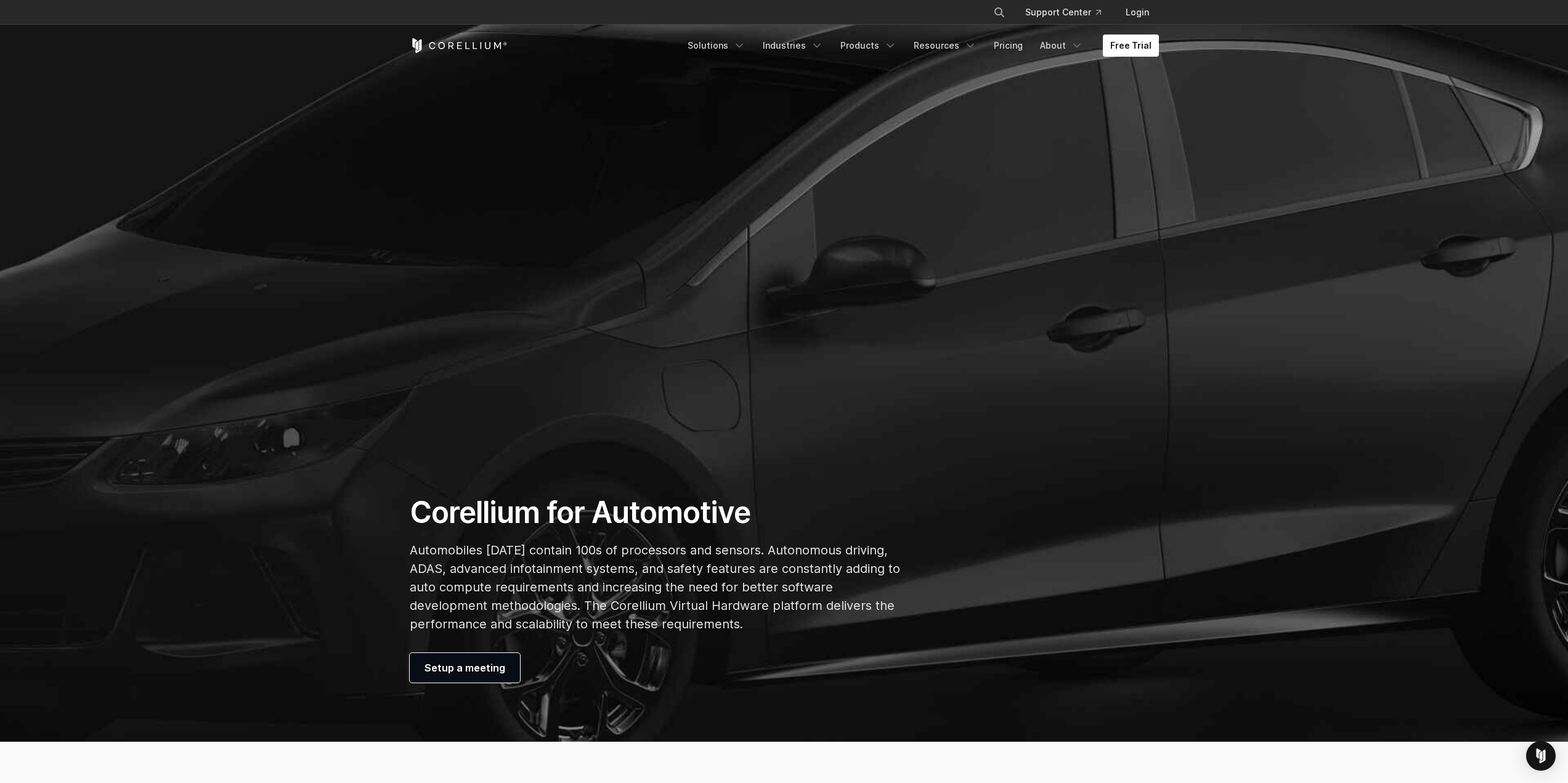
scroll to position [0, 0]
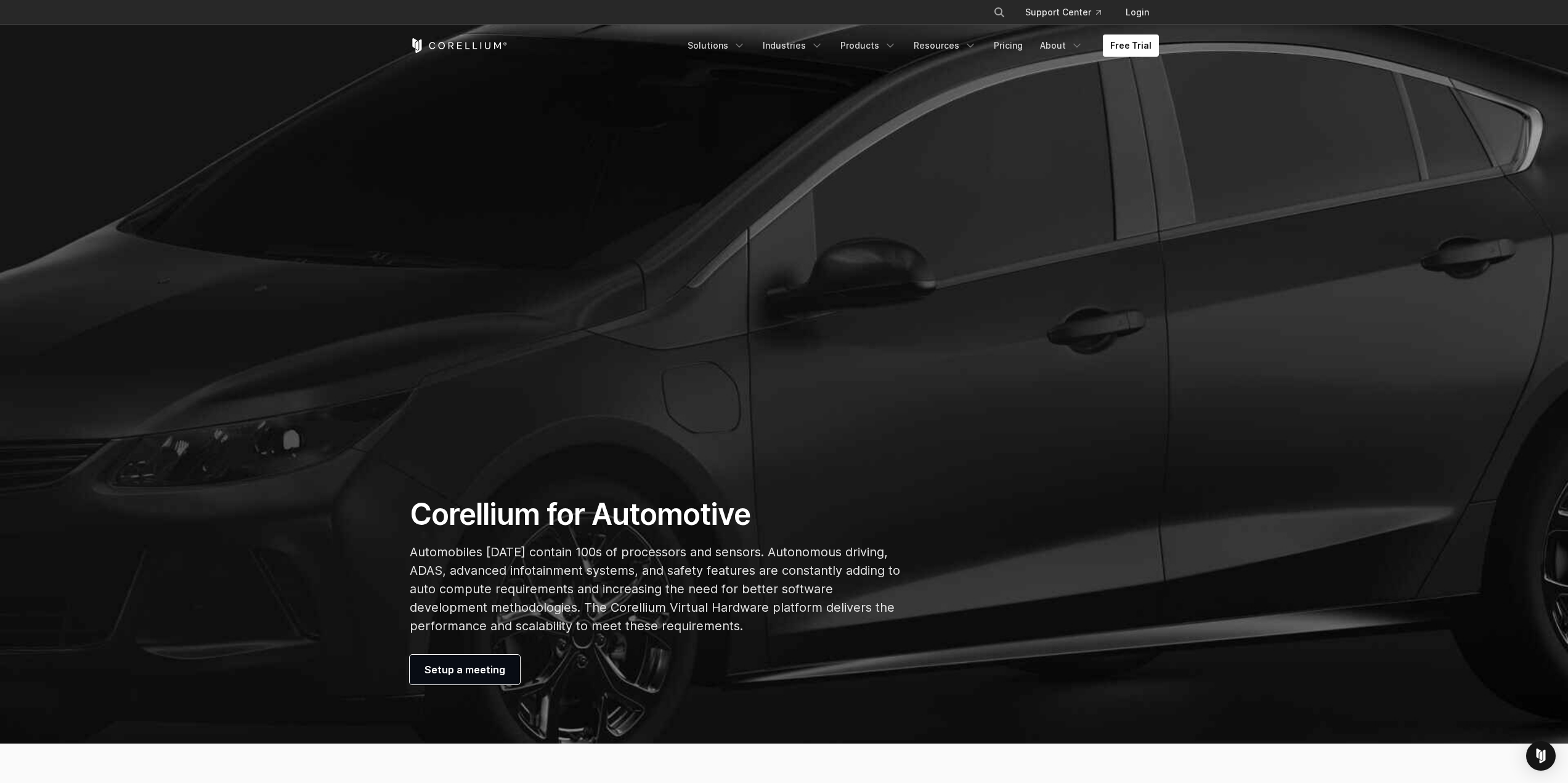
drag, startPoint x: 415, startPoint y: 514, endPoint x: 791, endPoint y: 646, distance: 398.5
click at [791, 646] on div "Corellium for Automotive Automobiles [DATE] contain 100s of processors and sens…" at bounding box center [655, 590] width 516 height 188
click at [777, 642] on div "Corellium for Automotive Automobiles [DATE] contain 100s of processors and sens…" at bounding box center [655, 590] width 516 height 188
drag, startPoint x: 770, startPoint y: 639, endPoint x: 420, endPoint y: 514, distance: 371.7
click at [419, 514] on div "Corellium for Automotive Automobiles [DATE] contain 100s of processors and sens…" at bounding box center [655, 590] width 516 height 188
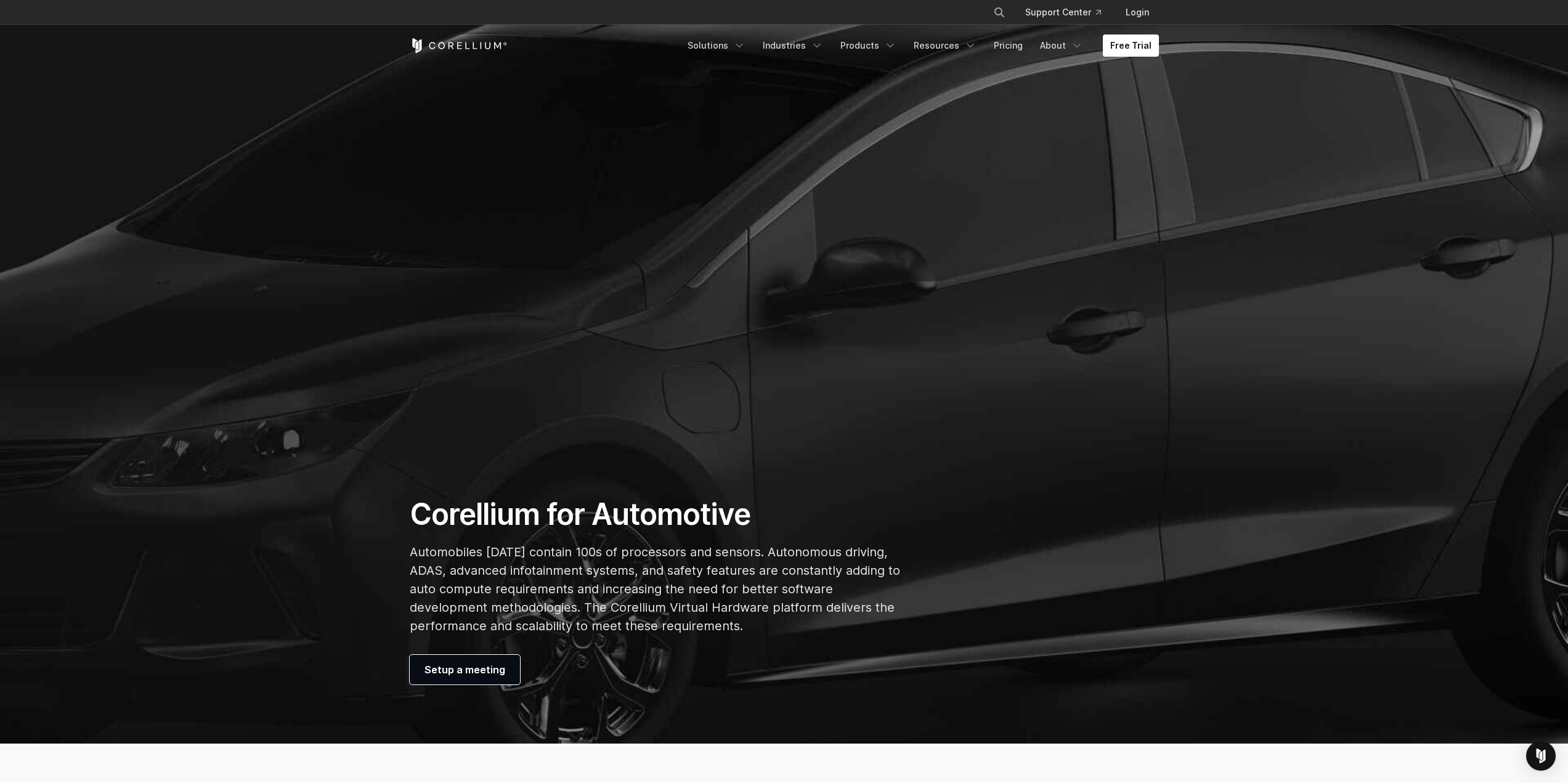
click at [420, 514] on h1 "Corellium for Automotive" at bounding box center [655, 514] width 491 height 37
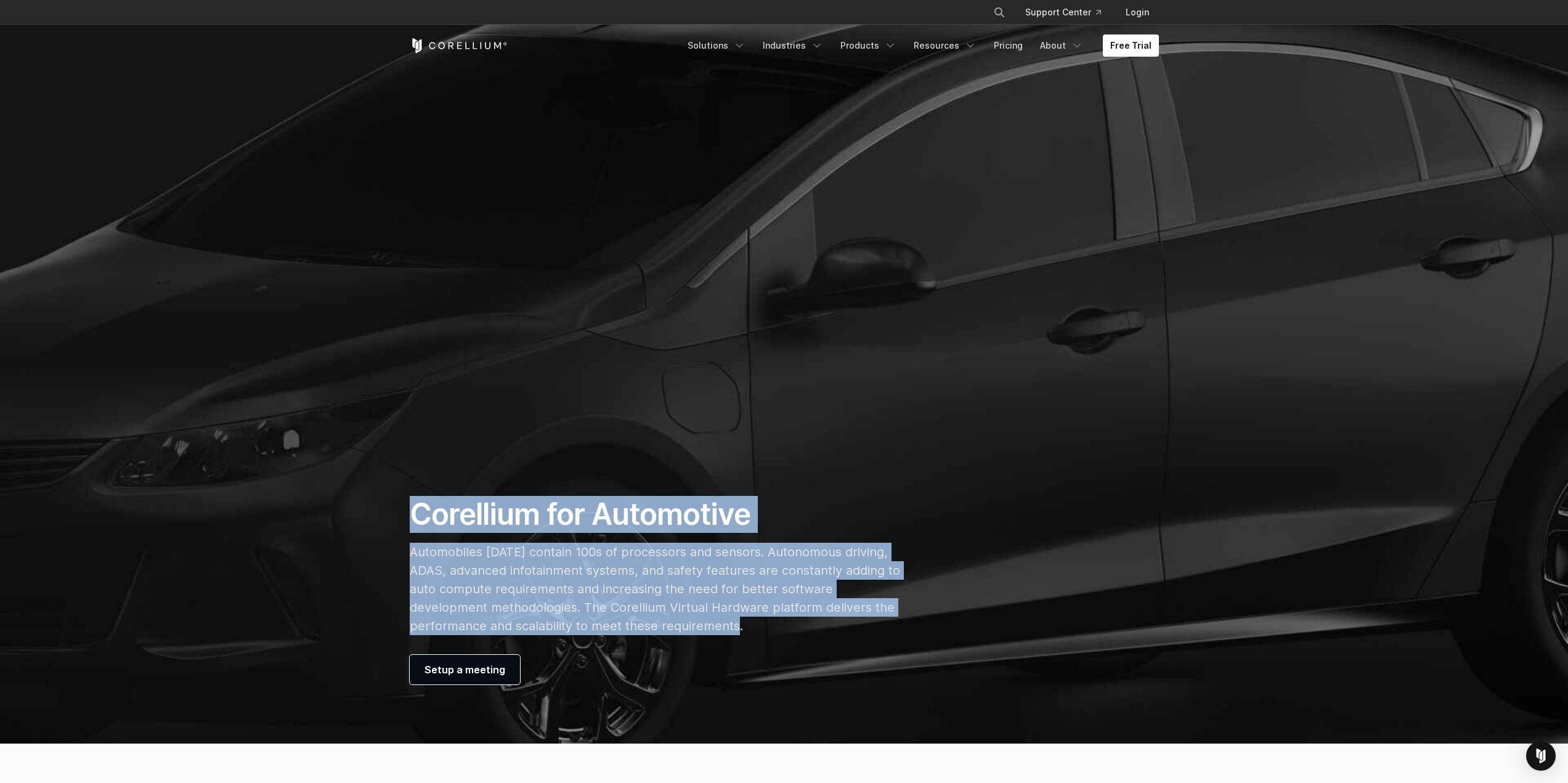
drag, startPoint x: 413, startPoint y: 514, endPoint x: 756, endPoint y: 624, distance: 360.2
click at [756, 624] on div "Corellium for Automotive Automobiles [DATE] contain 100s of processors and sens…" at bounding box center [655, 590] width 516 height 188
click at [748, 624] on p "Automobiles [DATE] contain 100s of processors and sensors. Autonomous driving, …" at bounding box center [655, 589] width 491 height 93
drag, startPoint x: 737, startPoint y: 622, endPoint x: 591, endPoint y: 526, distance: 174.7
click at [591, 526] on div "Corellium for Automotive Automobiles [DATE] contain 100s of processors and sens…" at bounding box center [655, 590] width 516 height 188
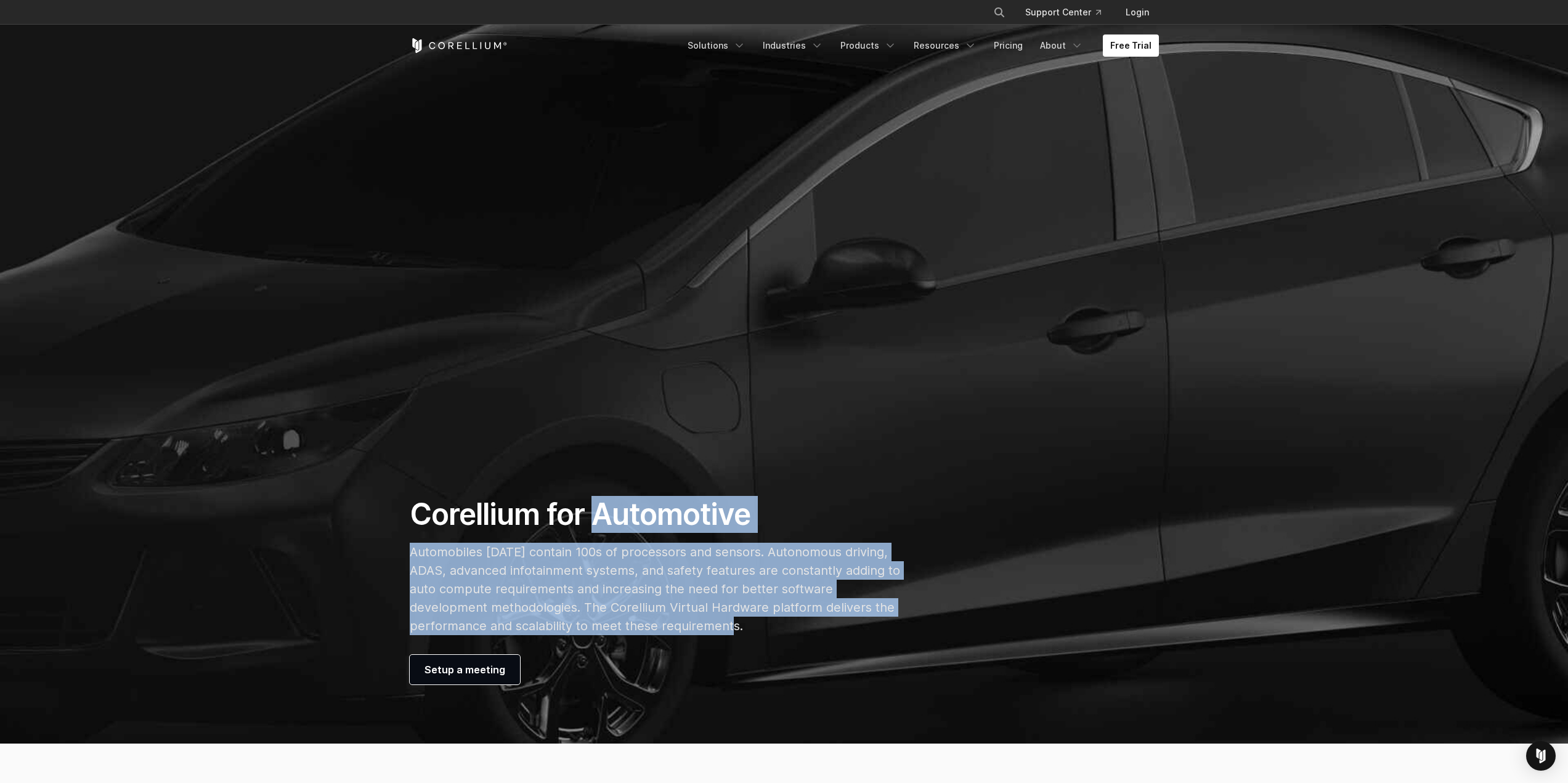
click at [591, 526] on h1 "Corellium for Automotive" at bounding box center [655, 514] width 491 height 37
drag, startPoint x: 407, startPoint y: 511, endPoint x: 741, endPoint y: 620, distance: 351.3
click at [741, 620] on div "Corellium for Automotive Automobiles [DATE] contain 100s of processors and sens…" at bounding box center [655, 590] width 516 height 188
click at [741, 620] on p "Automobiles [DATE] contain 100s of processors and sensors. Autonomous driving, …" at bounding box center [655, 589] width 491 height 93
drag, startPoint x: 700, startPoint y: 605, endPoint x: 577, endPoint y: 519, distance: 150.1
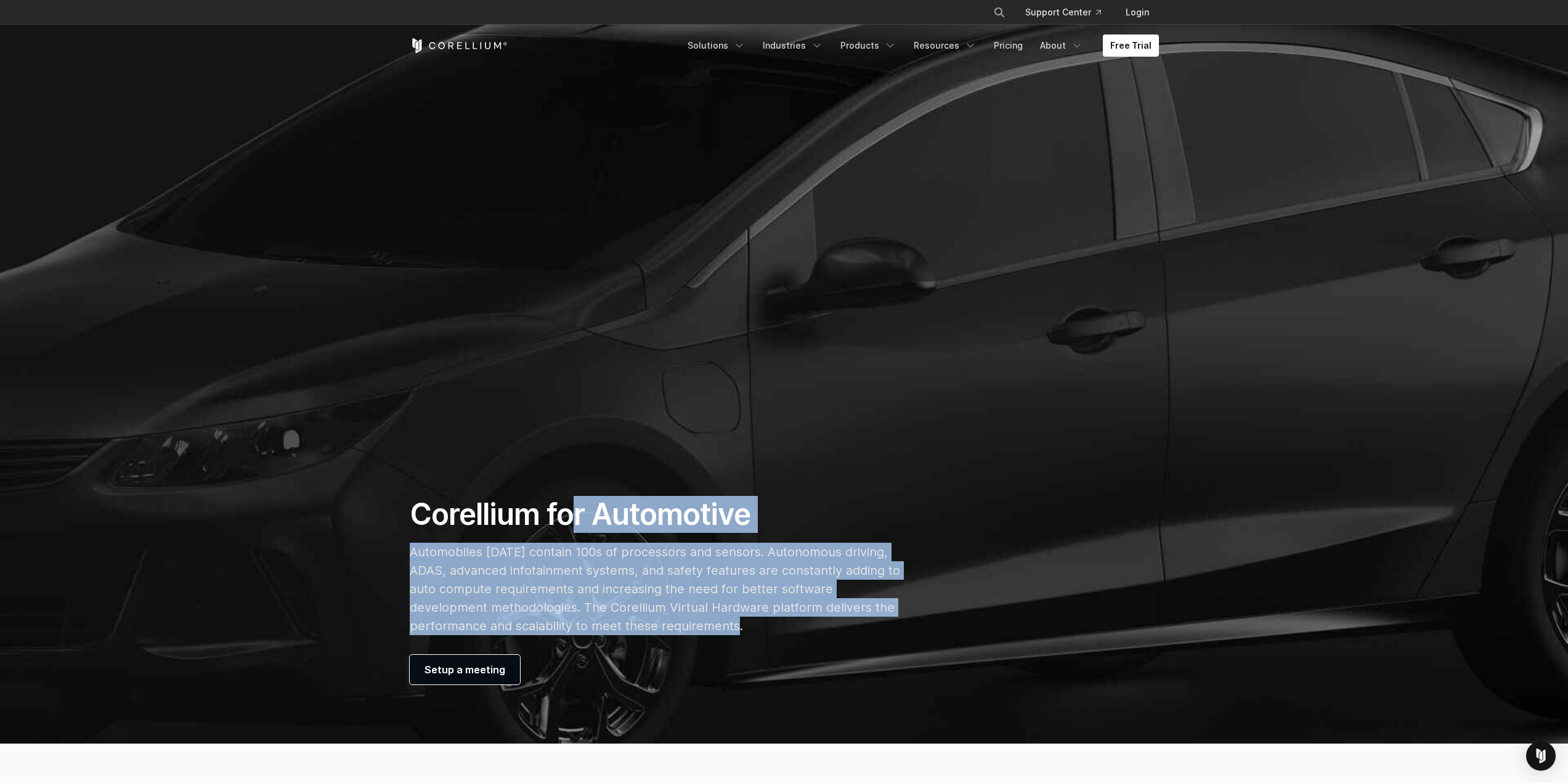
click at [577, 519] on div "Corellium for Automotive Automobiles [DATE] contain 100s of processors and sens…" at bounding box center [655, 590] width 516 height 188
click at [591, 516] on h1 "Corellium for Automotive" at bounding box center [655, 514] width 491 height 37
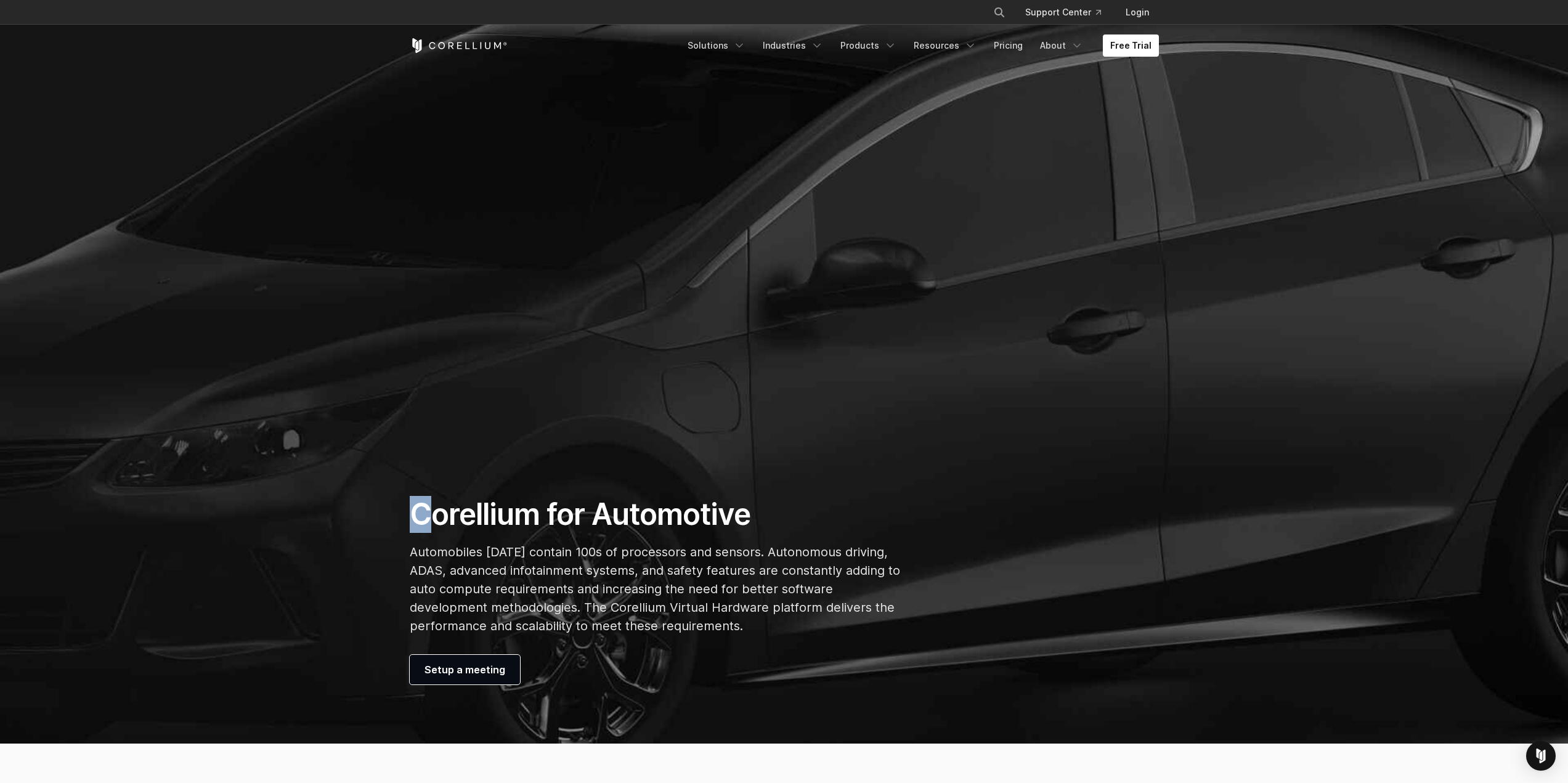
drag, startPoint x: 412, startPoint y: 514, endPoint x: 433, endPoint y: 528, distance: 25.2
click at [433, 528] on h1 "Corellium for Automotive" at bounding box center [655, 514] width 491 height 37
click at [492, 528] on h1 "Corellium for Automotive" at bounding box center [655, 514] width 491 height 37
drag, startPoint x: 408, startPoint y: 514, endPoint x: 394, endPoint y: 716, distance: 202.5
click at [639, 520] on div "Corellium for Automotive Automobiles [DATE] contain 100s of processors and sens…" at bounding box center [655, 590] width 516 height 188
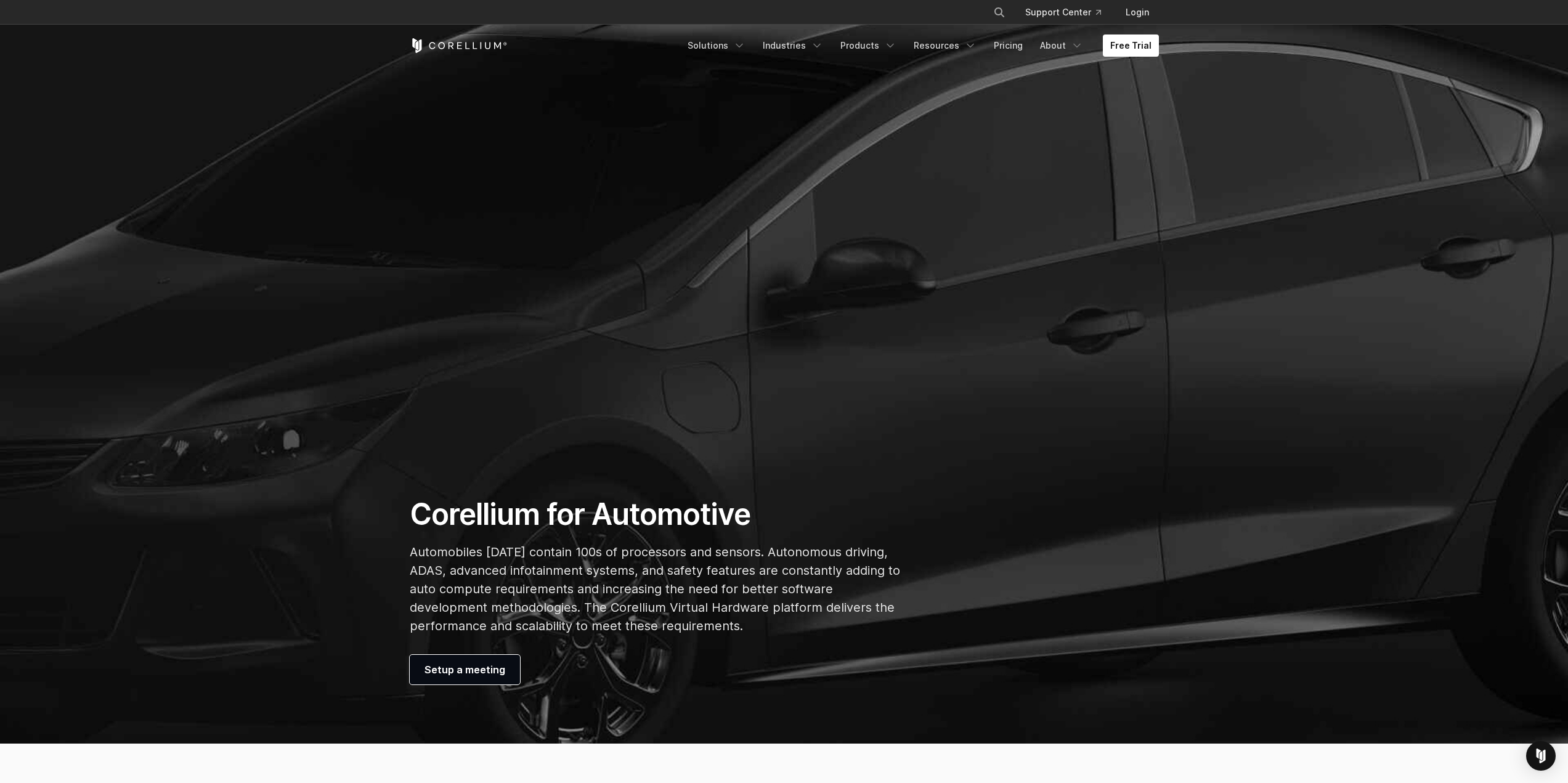
click at [698, 612] on p "Automobiles [DATE] contain 100s of processors and sensors. Autonomous driving, …" at bounding box center [655, 589] width 491 height 93
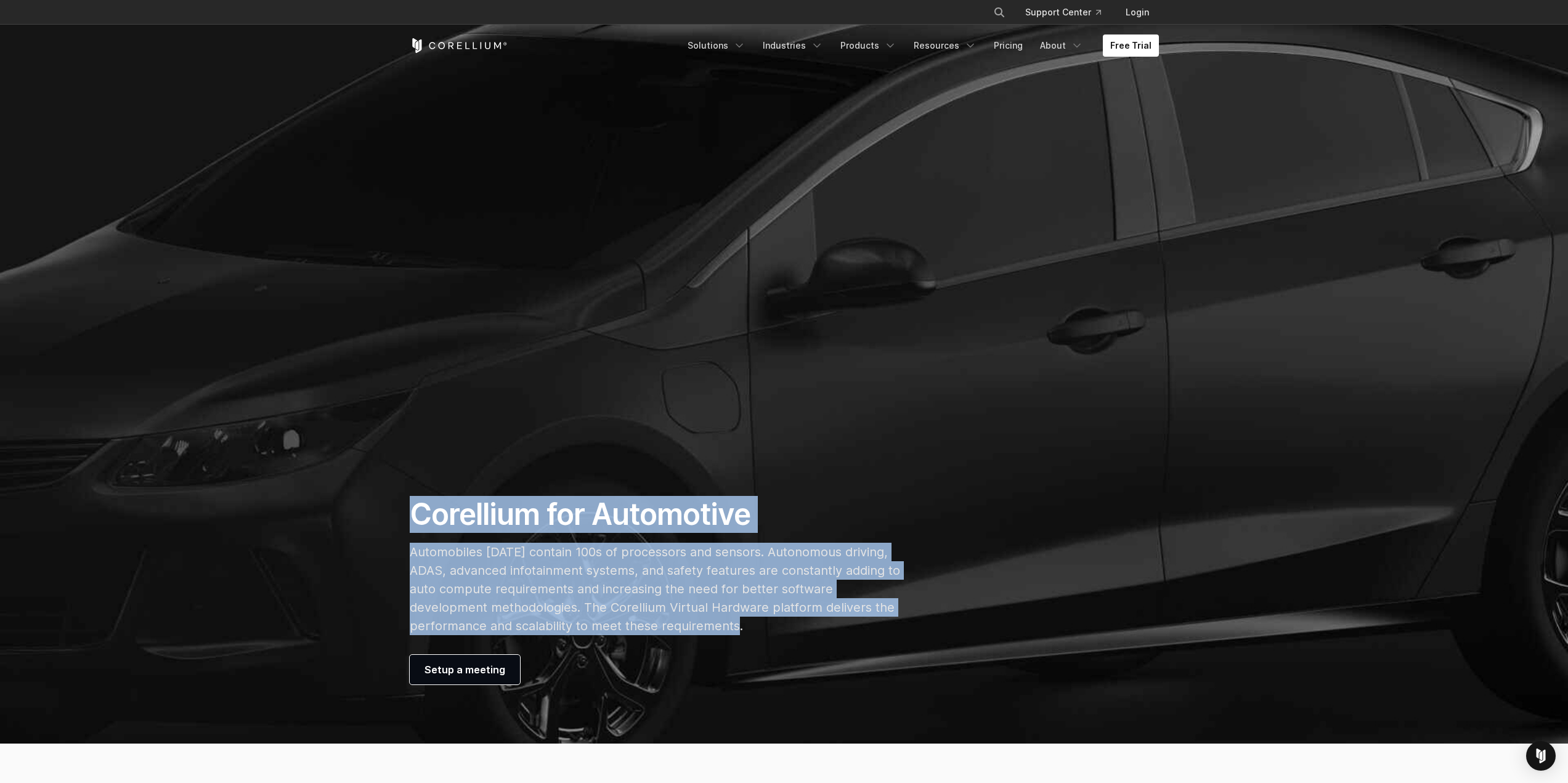
drag, startPoint x: 414, startPoint y: 517, endPoint x: 747, endPoint y: 625, distance: 350.1
click at [747, 625] on div "Corellium for Automotive Automobiles [DATE] contain 100s of processors and sens…" at bounding box center [655, 590] width 516 height 188
click at [747, 625] on p "Automobiles [DATE] contain 100s of processors and sensors. Autonomous driving, …" at bounding box center [655, 589] width 491 height 93
drag, startPoint x: 747, startPoint y: 624, endPoint x: 618, endPoint y: 532, distance: 158.4
click at [778, 530] on div "Corellium for Automotive Automobiles [DATE] contain 100s of processors and sens…" at bounding box center [655, 590] width 516 height 188
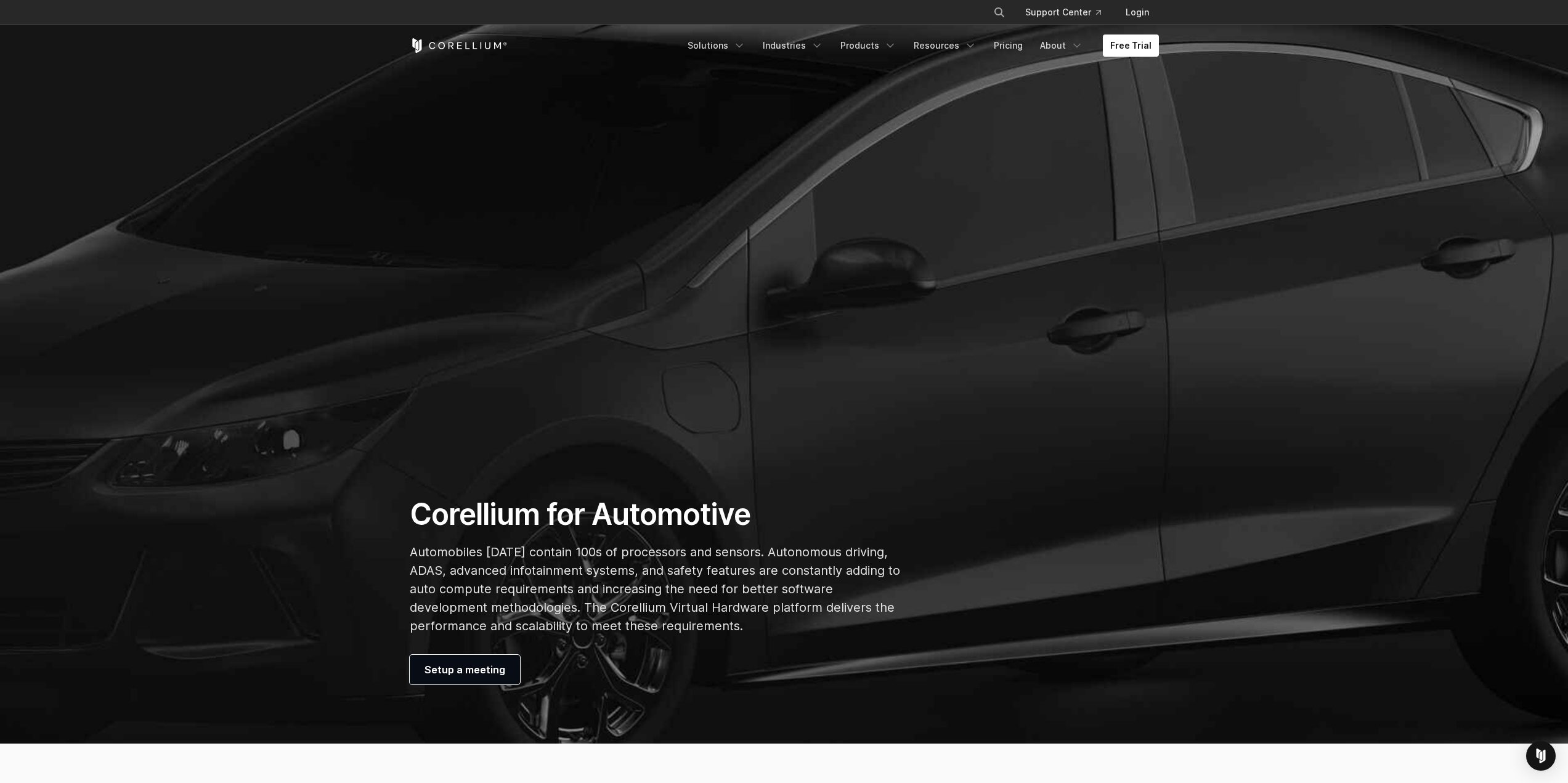
click at [603, 530] on h1 "Corellium for Automotive" at bounding box center [655, 514] width 491 height 37
drag, startPoint x: 410, startPoint y: 514, endPoint x: 770, endPoint y: 515, distance: 360.0
click at [770, 515] on h1 "Corellium for Automotive" at bounding box center [655, 514] width 491 height 37
click at [712, 606] on p "Automobiles [DATE] contain 100s of processors and sensors. Autonomous driving, …" at bounding box center [655, 589] width 491 height 93
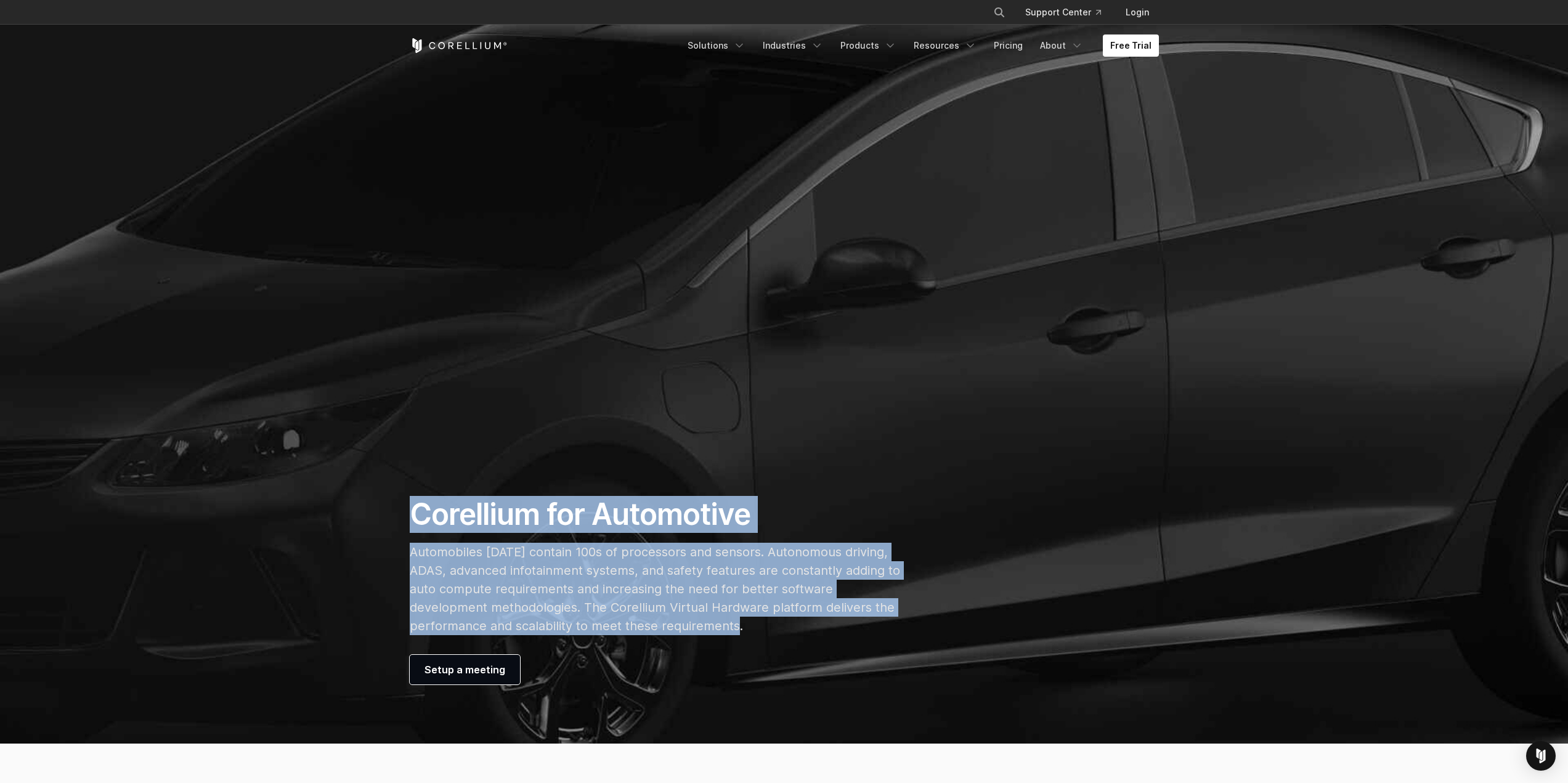
drag, startPoint x: 740, startPoint y: 622, endPoint x: 367, endPoint y: 490, distance: 395.7
click at [367, 490] on section "Corellium for Automotive Automobiles [DATE] contain 100s of processors and sens…" at bounding box center [784, 371] width 1568 height 744
click at [428, 498] on h1 "Corellium for Automotive" at bounding box center [655, 514] width 491 height 37
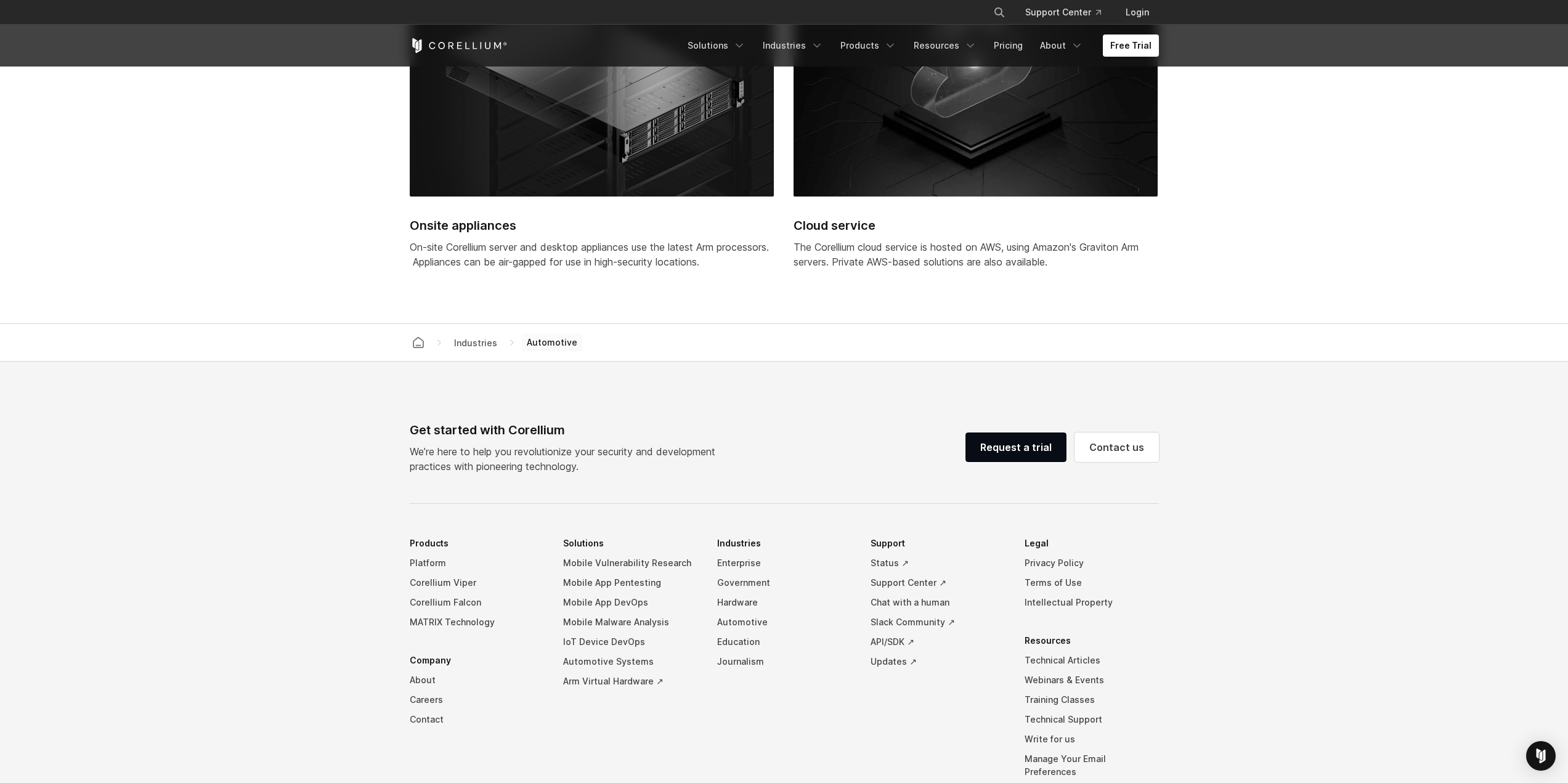
scroll to position [3514, 0]
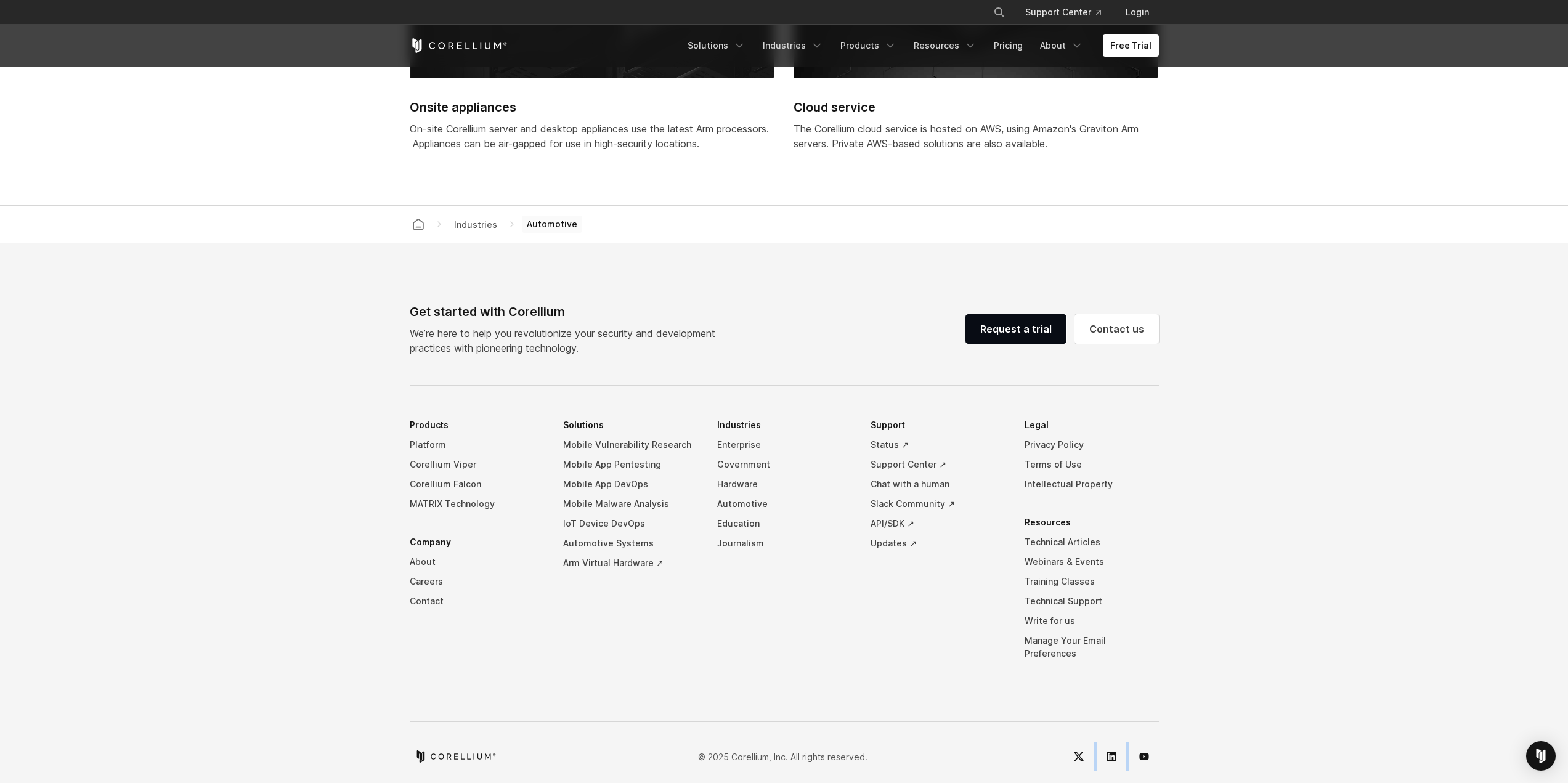
drag, startPoint x: 1105, startPoint y: 700, endPoint x: 931, endPoint y: 747, distance: 180.2
click at [931, 747] on footer "Get started with Corellium We’re here to help you revolutionize your security a…" at bounding box center [784, 520] width 1568 height 553
click at [1191, 697] on footer "Get started with Corellium We’re here to help you revolutionize your security a…" at bounding box center [784, 520] width 1568 height 553
drag, startPoint x: 1205, startPoint y: 641, endPoint x: 428, endPoint y: 345, distance: 831.5
click at [436, 350] on footer "Get started with Corellium We’re here to help you revolutionize your security a…" at bounding box center [784, 520] width 1568 height 553
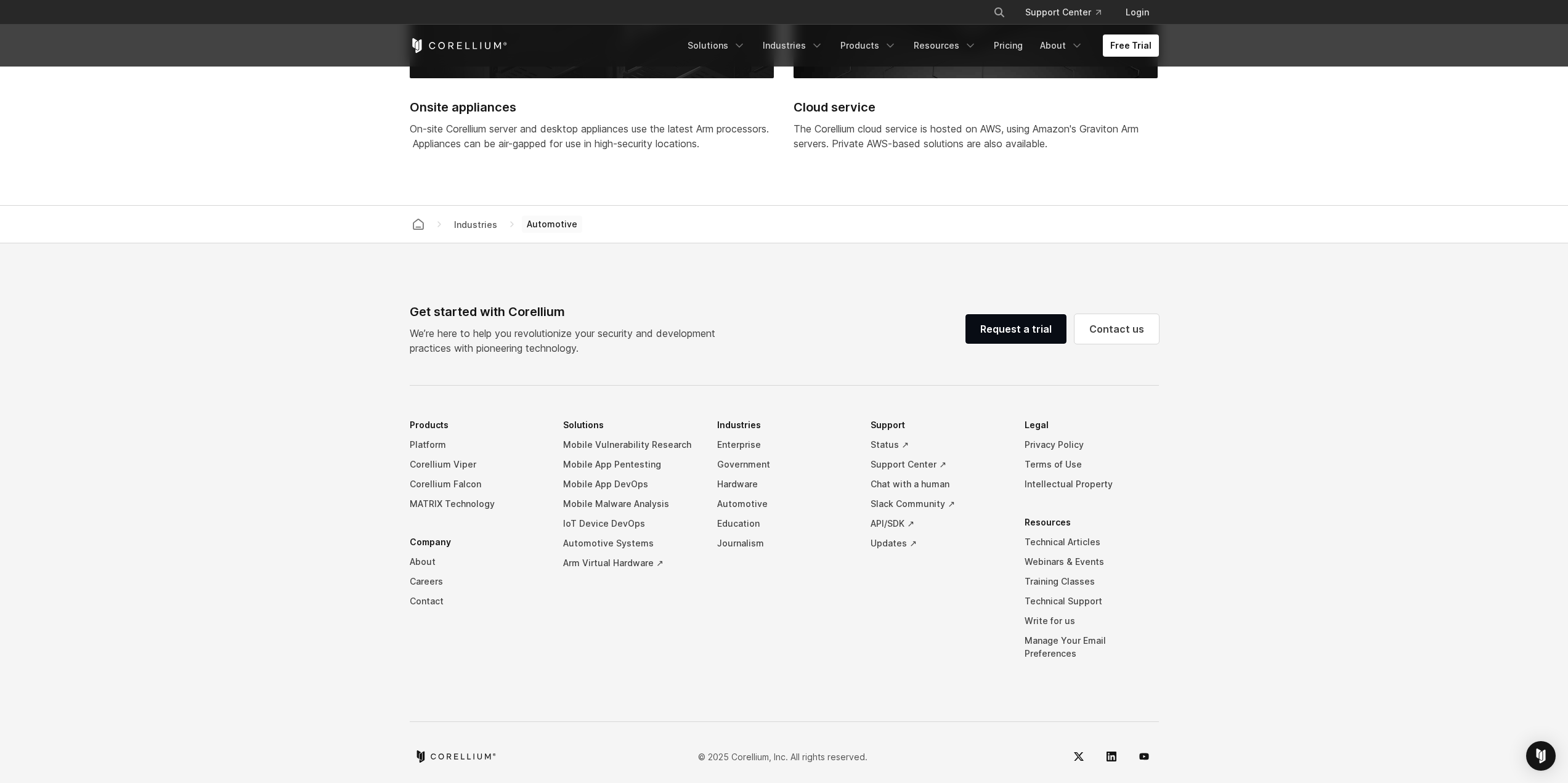
click at [399, 325] on div "Get started with Corellium We’re here to help you revolutionize your security a…" at bounding box center [784, 537] width 774 height 469
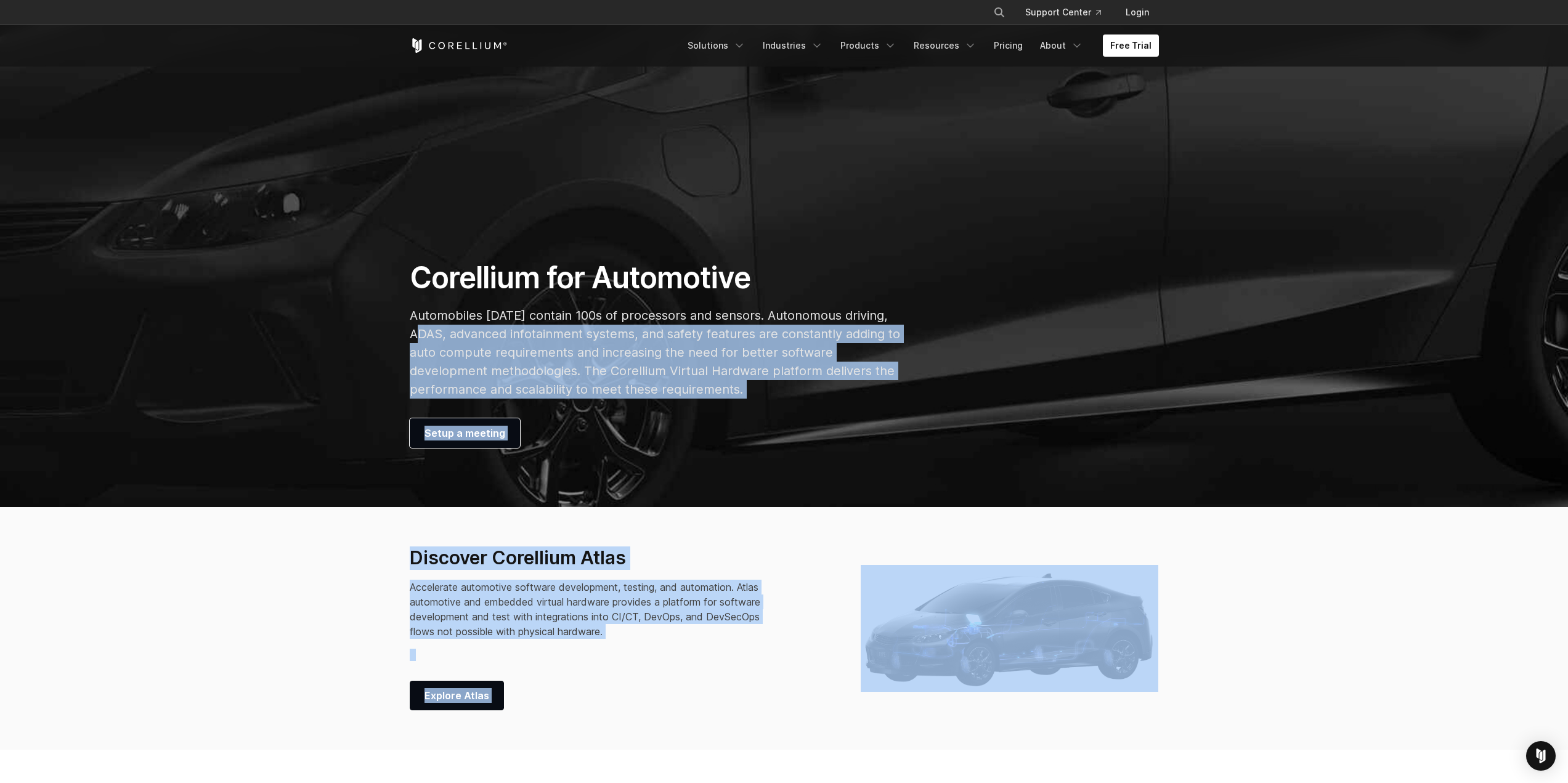
scroll to position [187, 0]
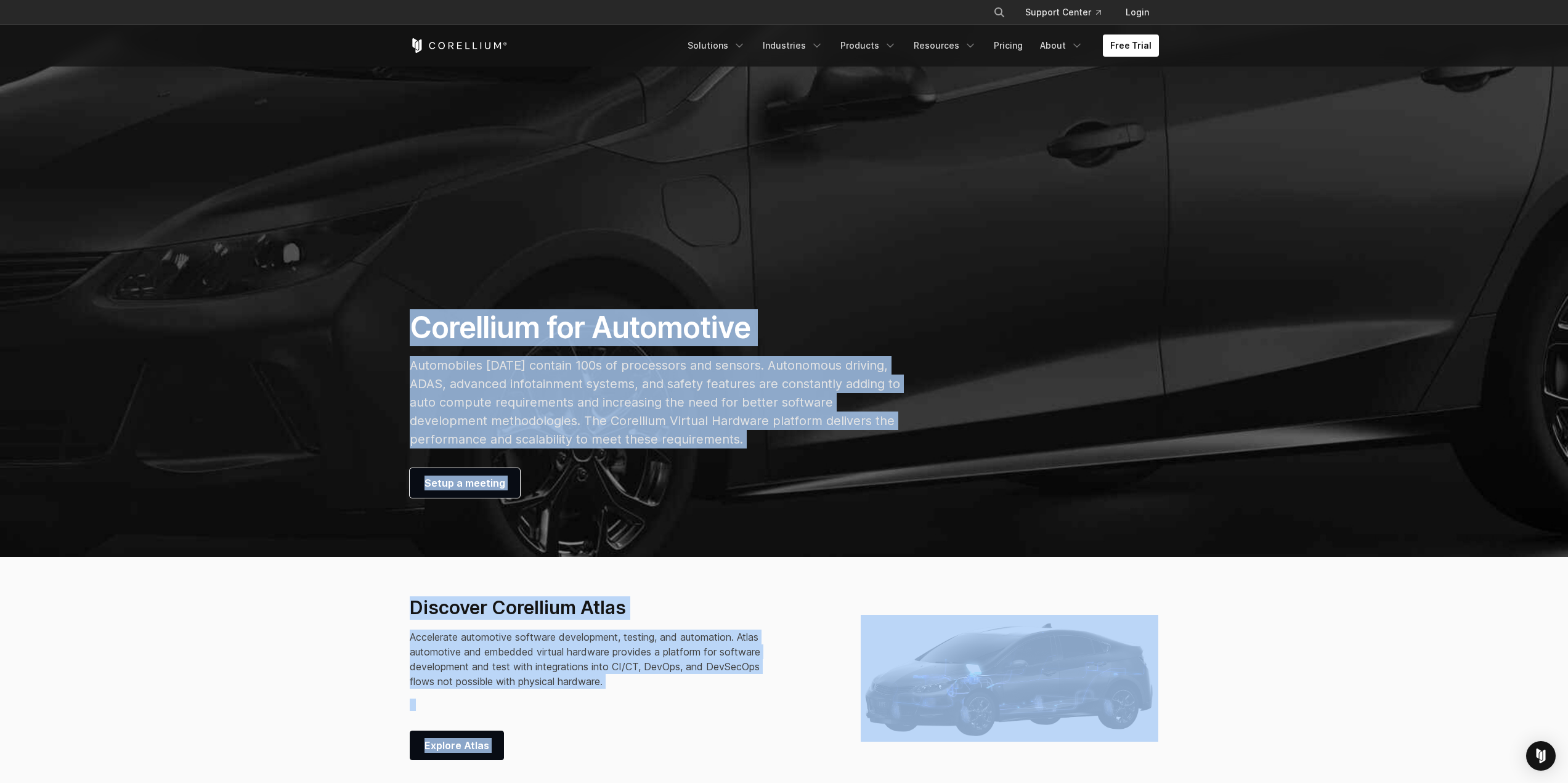
drag, startPoint x: 401, startPoint y: 307, endPoint x: 326, endPoint y: 239, distance: 101.2
click at [493, 353] on div "Corellium for Automotive Automobiles [DATE] contain 100s of processors and sens…" at bounding box center [655, 404] width 516 height 188
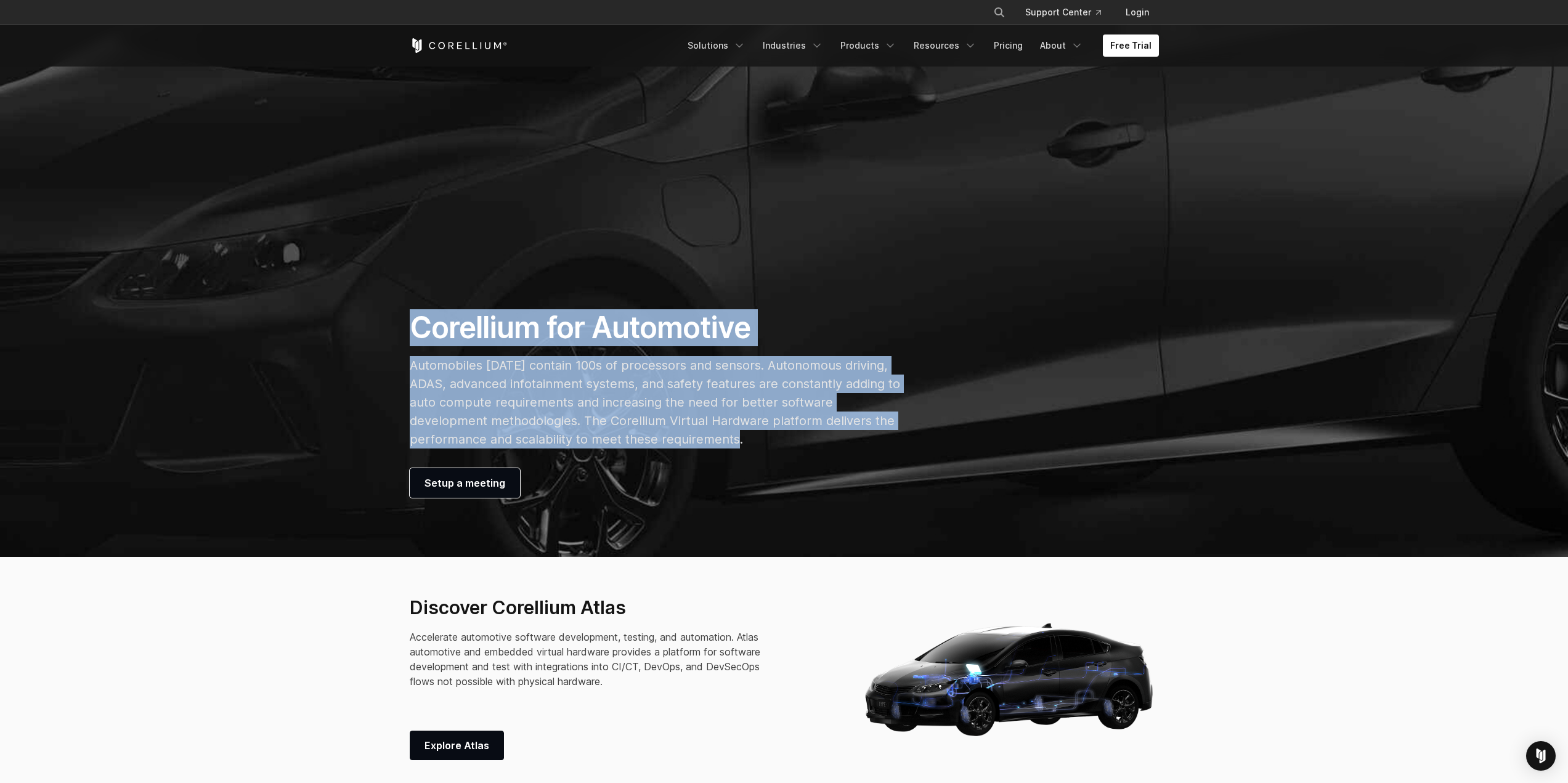
drag, startPoint x: 418, startPoint y: 329, endPoint x: 740, endPoint y: 439, distance: 340.3
click at [740, 439] on div "Corellium for Automotive Automobiles [DATE] contain 100s of processors and sens…" at bounding box center [655, 404] width 516 height 188
click at [740, 439] on p "Automobiles [DATE] contain 100s of processors and sensors. Autonomous driving, …" at bounding box center [655, 402] width 491 height 93
drag, startPoint x: 741, startPoint y: 444, endPoint x: 550, endPoint y: 327, distance: 224.0
click at [550, 327] on div "Corellium for Automotive Automobiles [DATE] contain 100s of processors and sens…" at bounding box center [655, 404] width 516 height 188
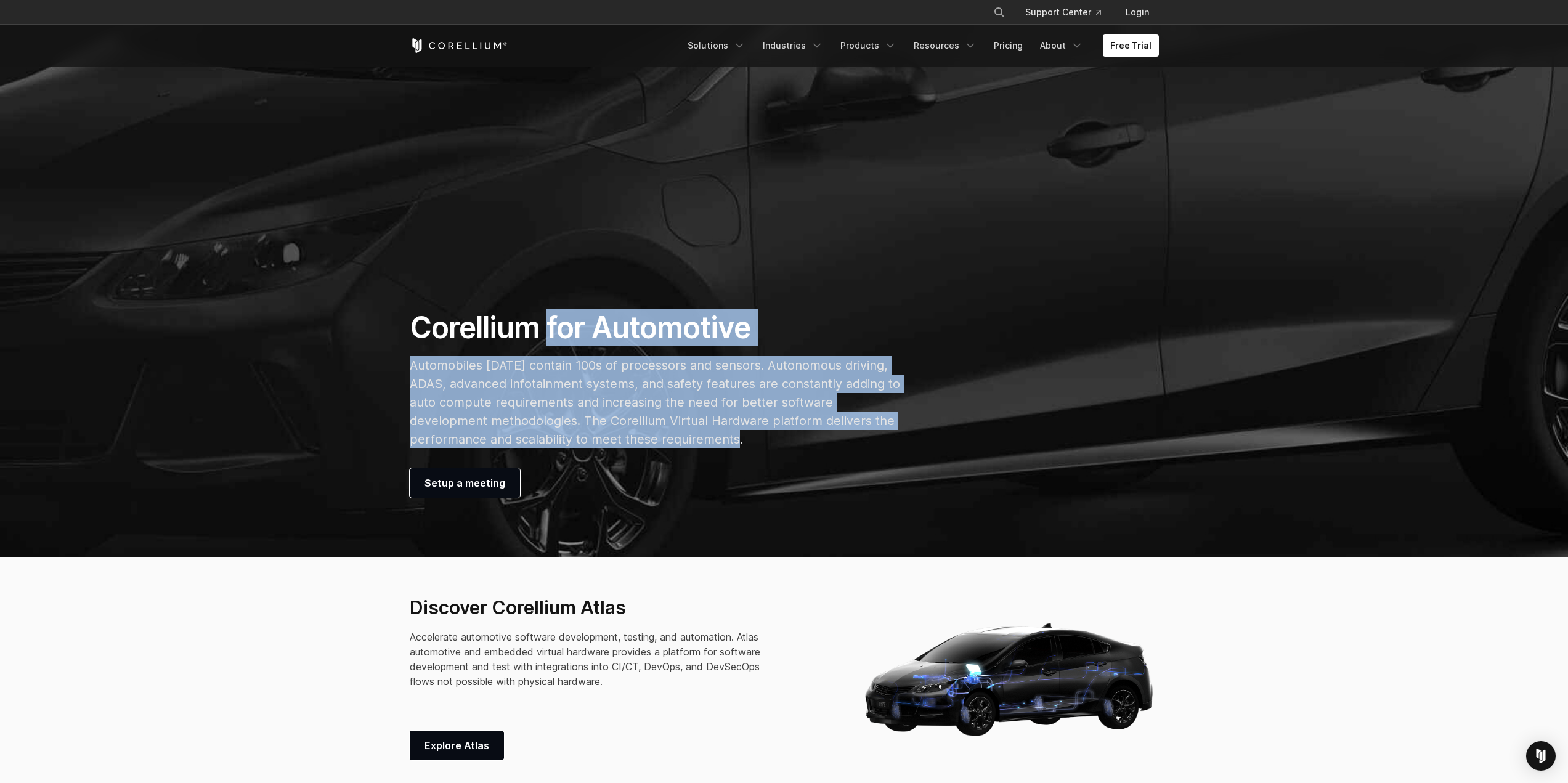
click at [550, 327] on h1 "Corellium for Automotive" at bounding box center [655, 328] width 491 height 37
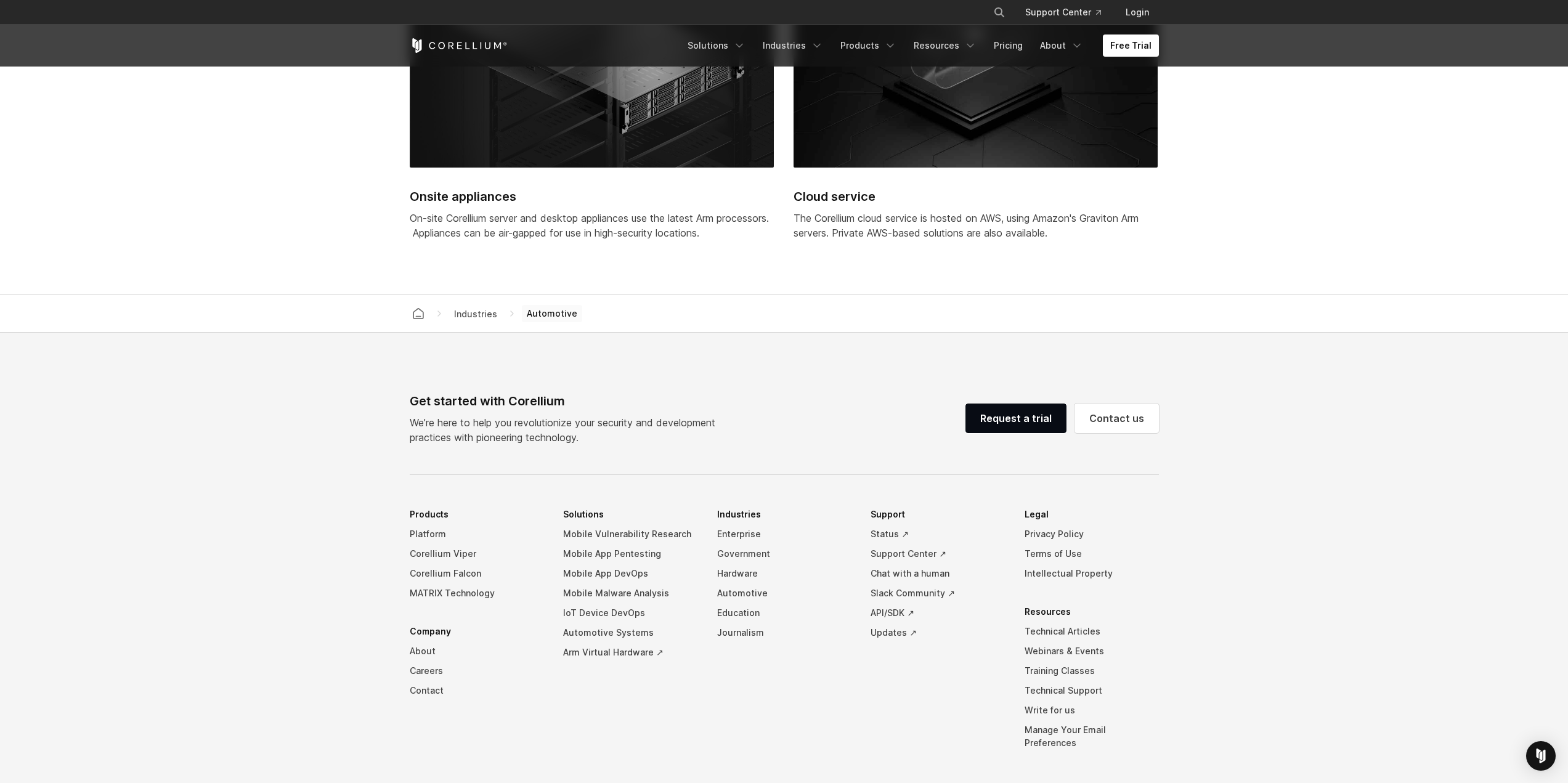
scroll to position [3514, 0]
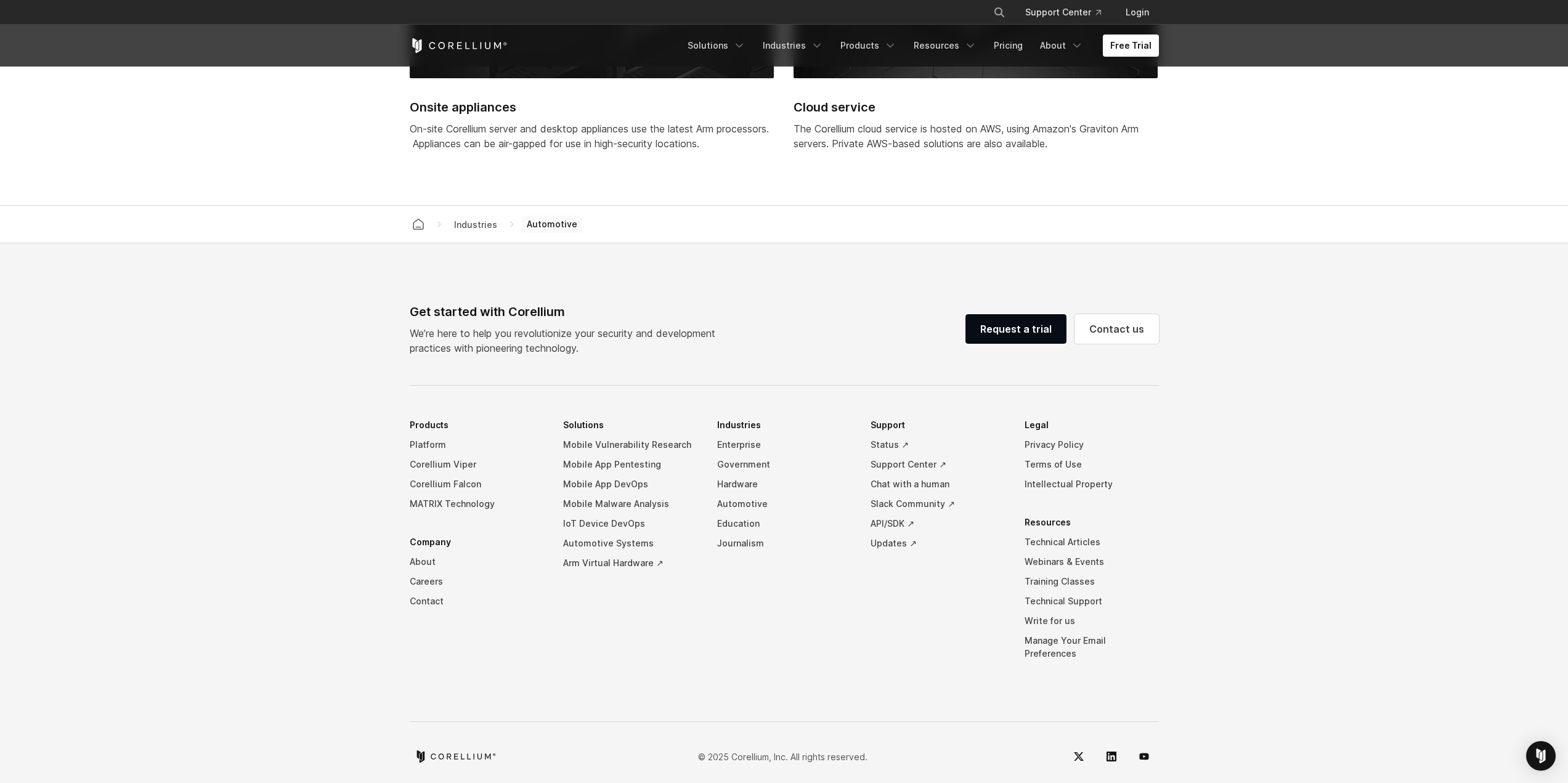
drag, startPoint x: 803, startPoint y: 630, endPoint x: 329, endPoint y: 450, distance: 507.0
click at [329, 450] on footer "Get started with Corellium We’re here to help you revolutionize your security a…" at bounding box center [784, 520] width 1568 height 553
drag, startPoint x: 1189, startPoint y: 642, endPoint x: 494, endPoint y: 360, distance: 750.0
click at [493, 366] on footer "Get started with Corellium We’re here to help you revolutionize your security a…" at bounding box center [784, 520] width 1568 height 553
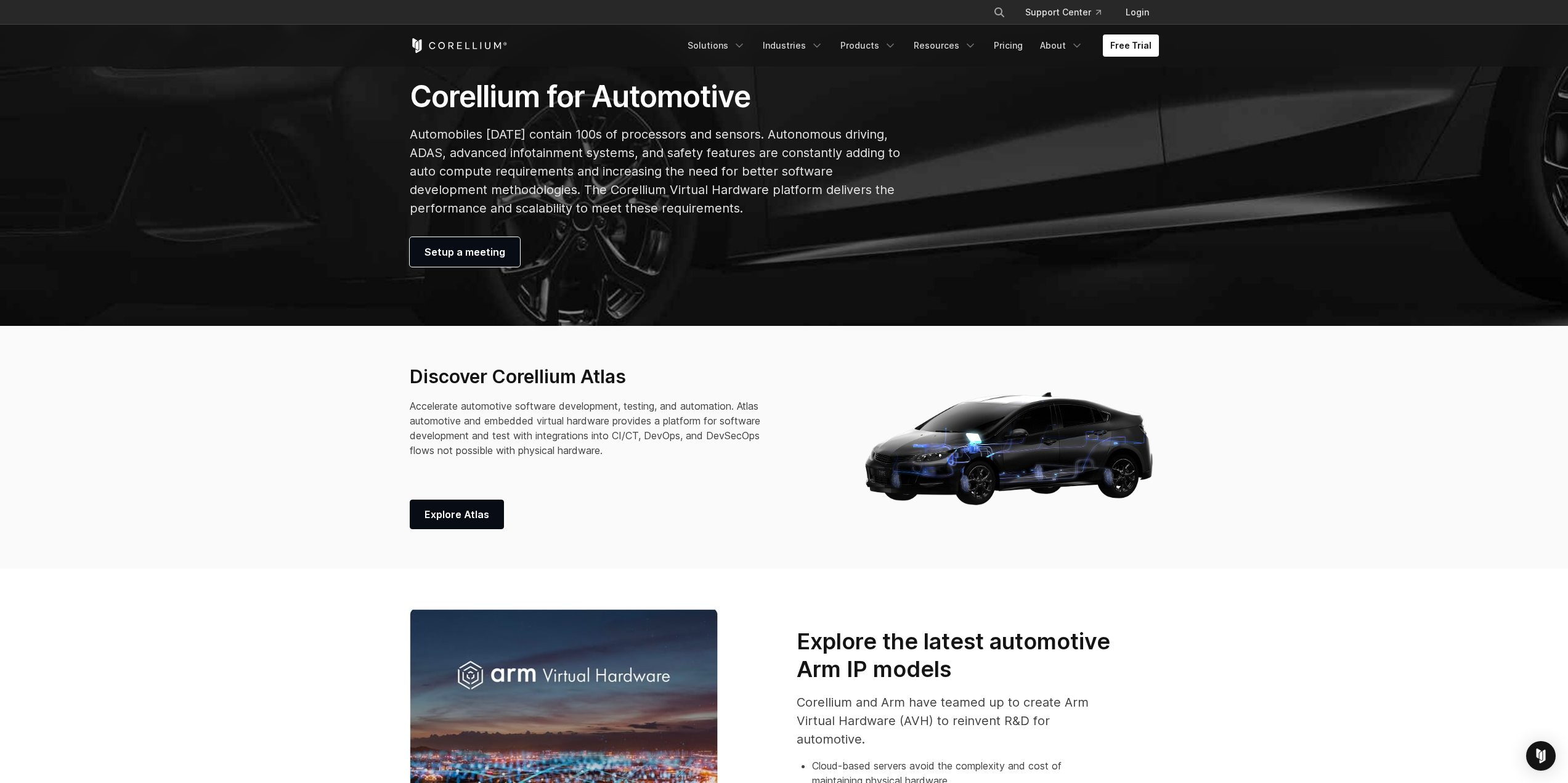
scroll to position [310, 0]
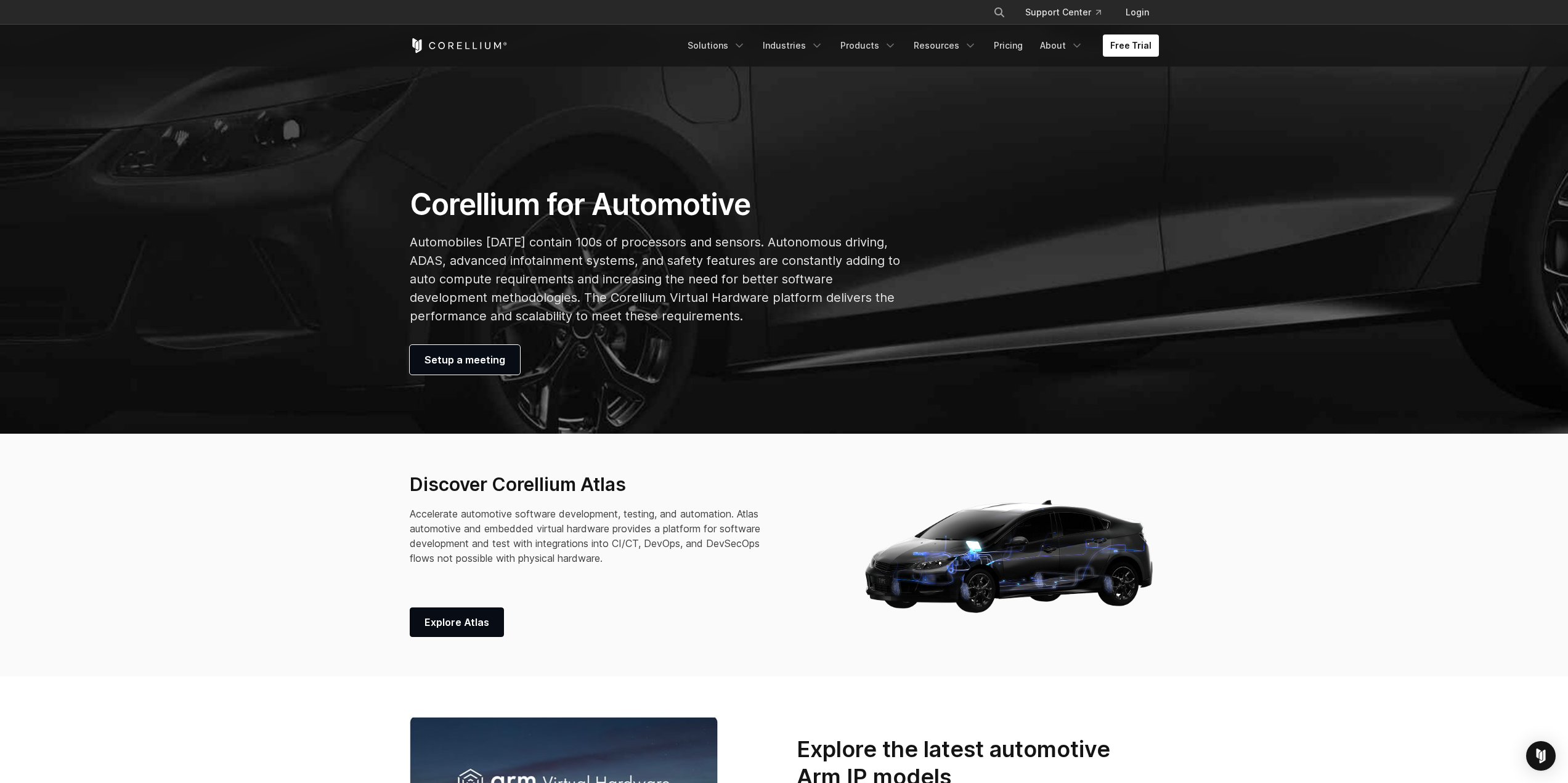
drag, startPoint x: 588, startPoint y: 347, endPoint x: 318, endPoint y: 229, distance: 294.7
click at [418, 226] on div "Corellium for Automotive Automobiles [DATE] contain 100s of processors and sens…" at bounding box center [655, 280] width 516 height 188
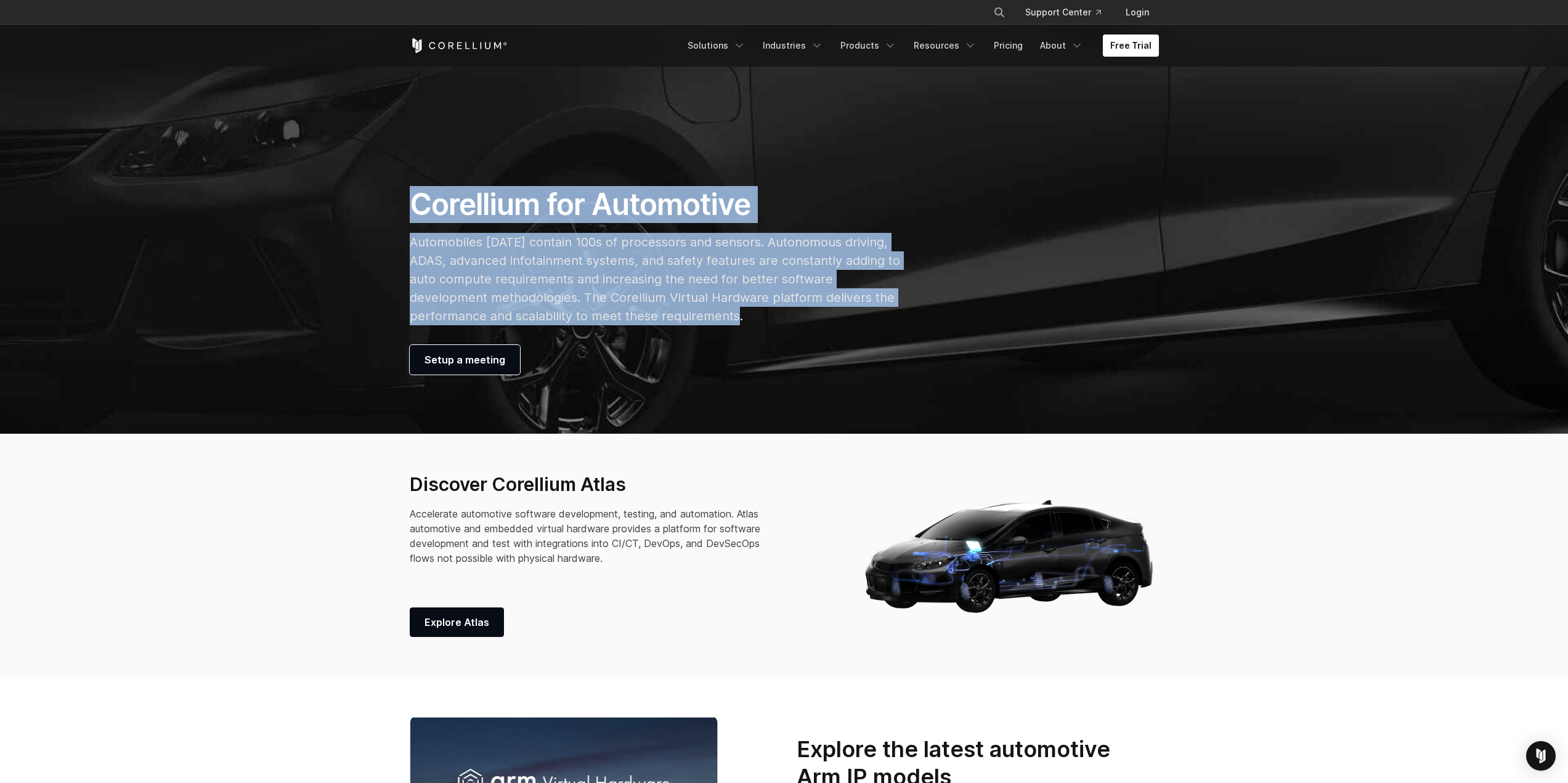
drag, startPoint x: 414, startPoint y: 206, endPoint x: 749, endPoint y: 314, distance: 352.0
click at [749, 314] on div "Corellium for Automotive Automobiles [DATE] contain 100s of processors and sens…" at bounding box center [655, 280] width 516 height 188
click at [749, 314] on p "Automobiles [DATE] contain 100s of processors and sensors. Autonomous driving, …" at bounding box center [655, 280] width 491 height 93
